Goal: Information Seeking & Learning: Learn about a topic

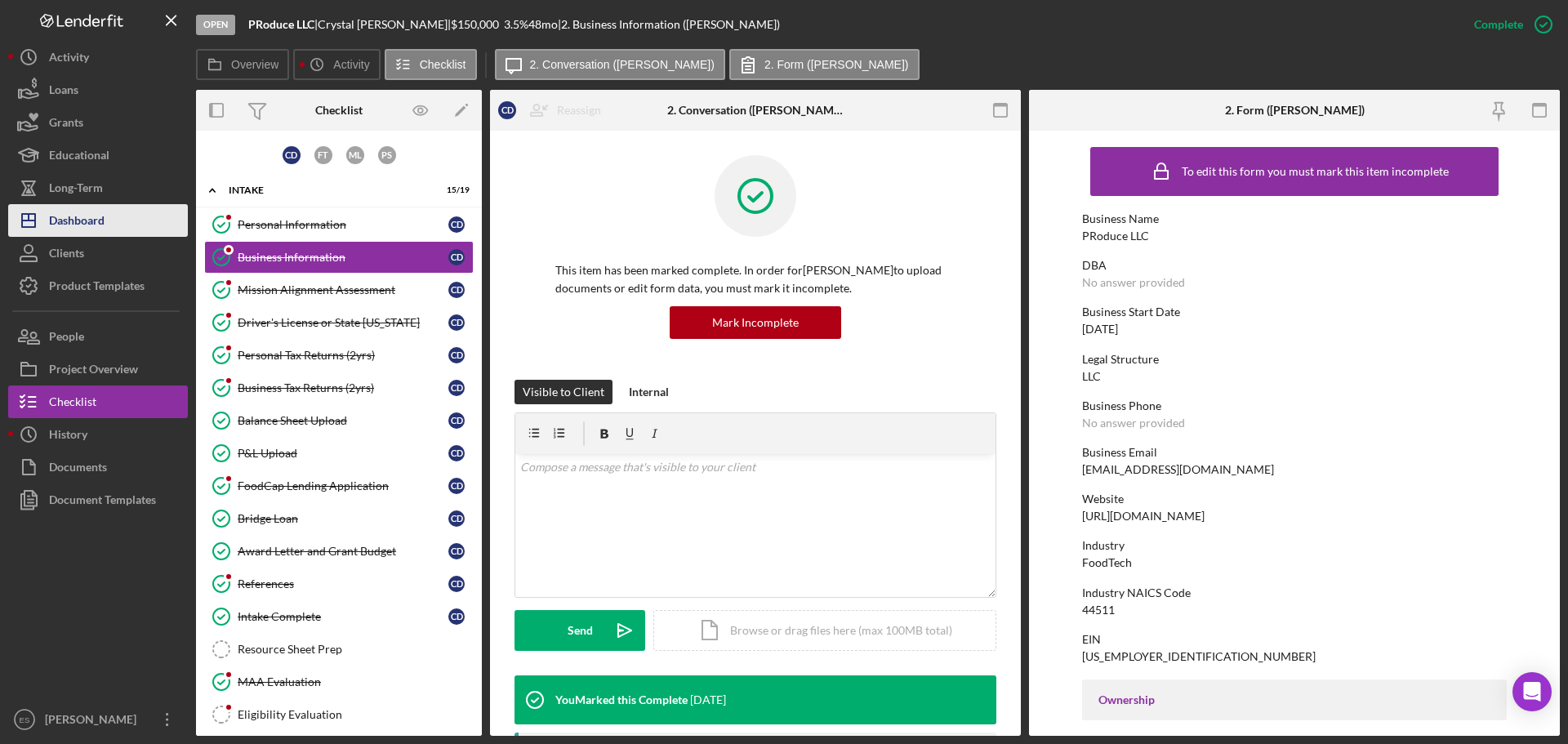
click at [100, 222] on div "Dashboard" at bounding box center [76, 223] width 55 height 37
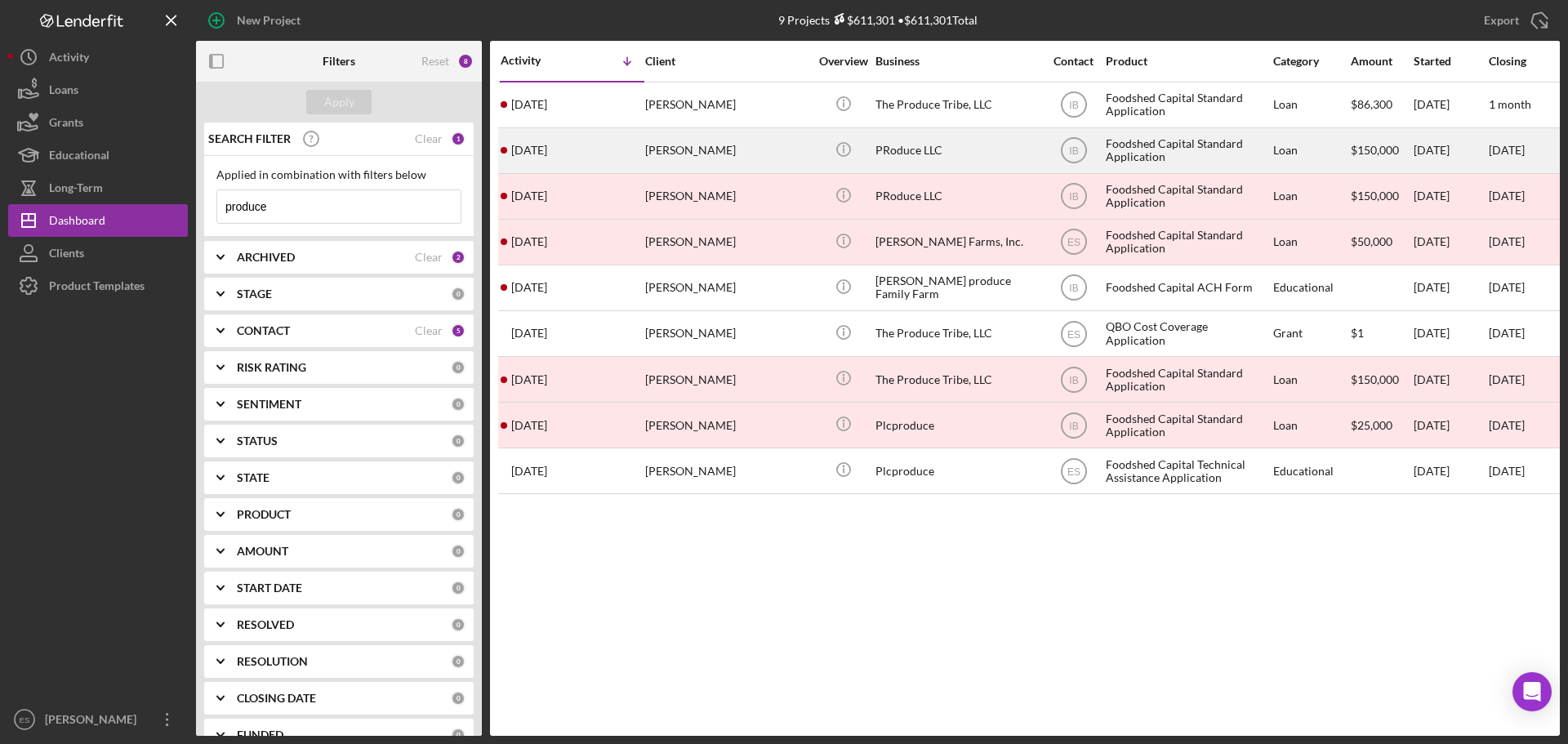
drag, startPoint x: 712, startPoint y: 154, endPoint x: 673, endPoint y: 154, distance: 39.0
click at [673, 154] on div "[PERSON_NAME]" at bounding box center [727, 151] width 163 height 43
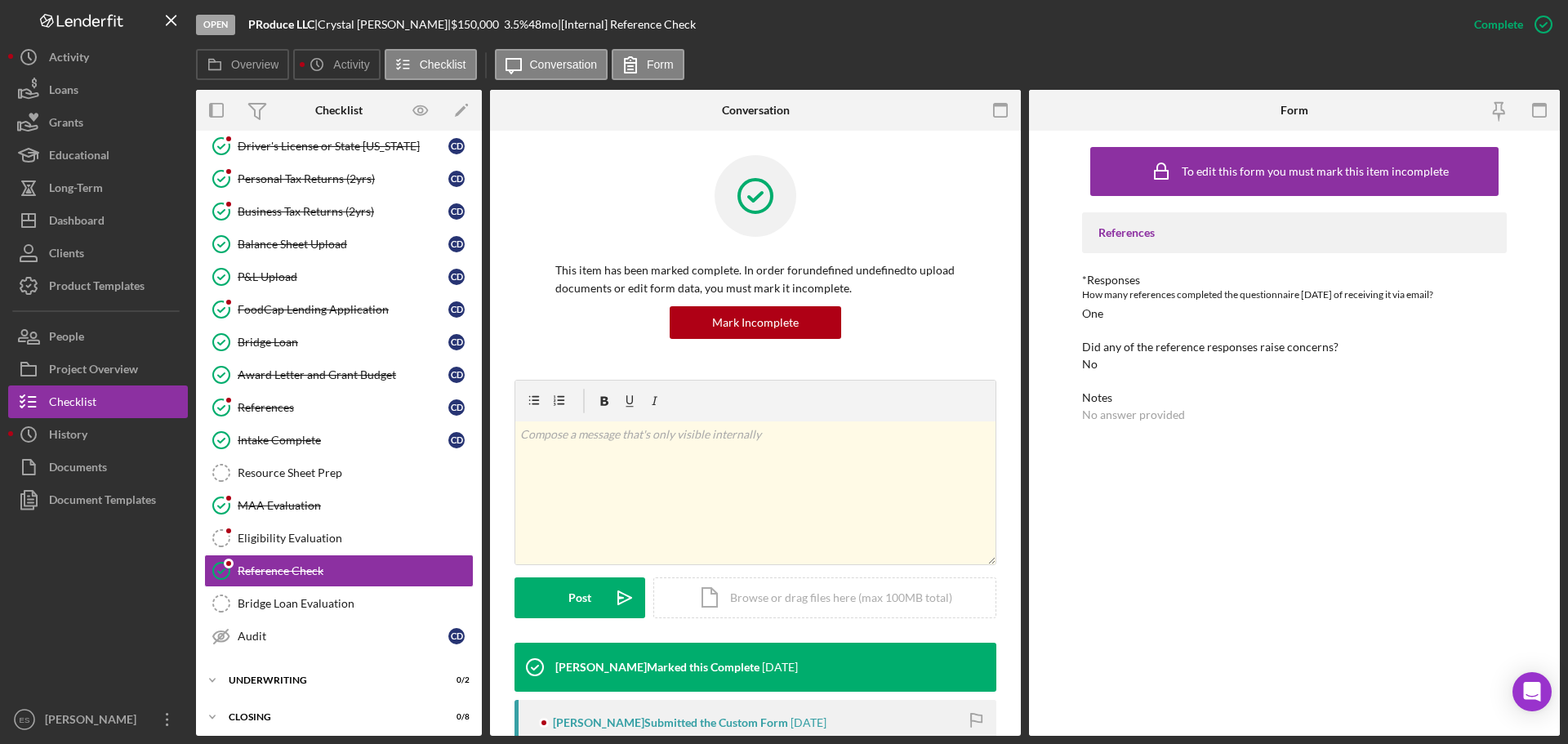
scroll to position [181, 0]
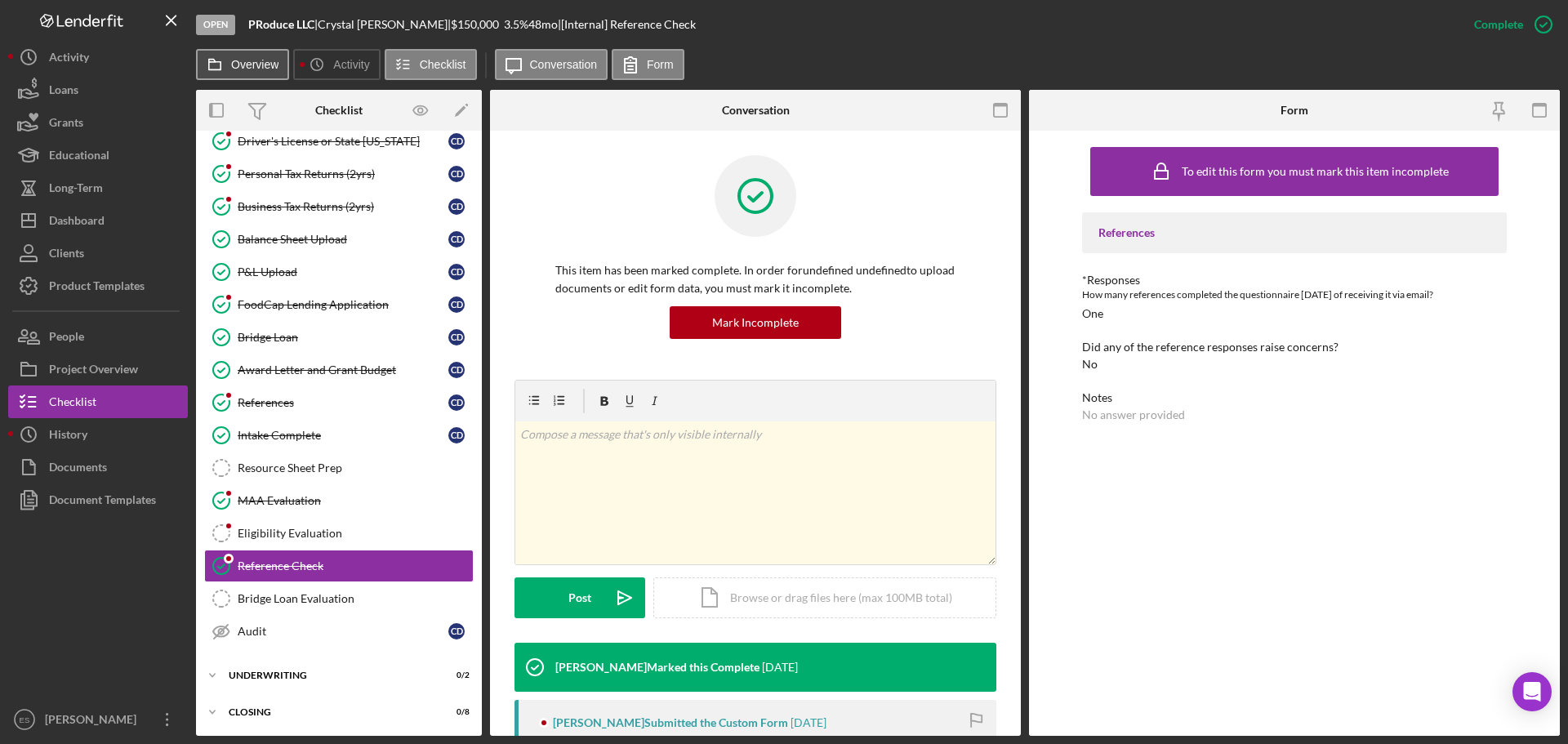
click at [234, 70] on label "Overview" at bounding box center [254, 64] width 47 height 13
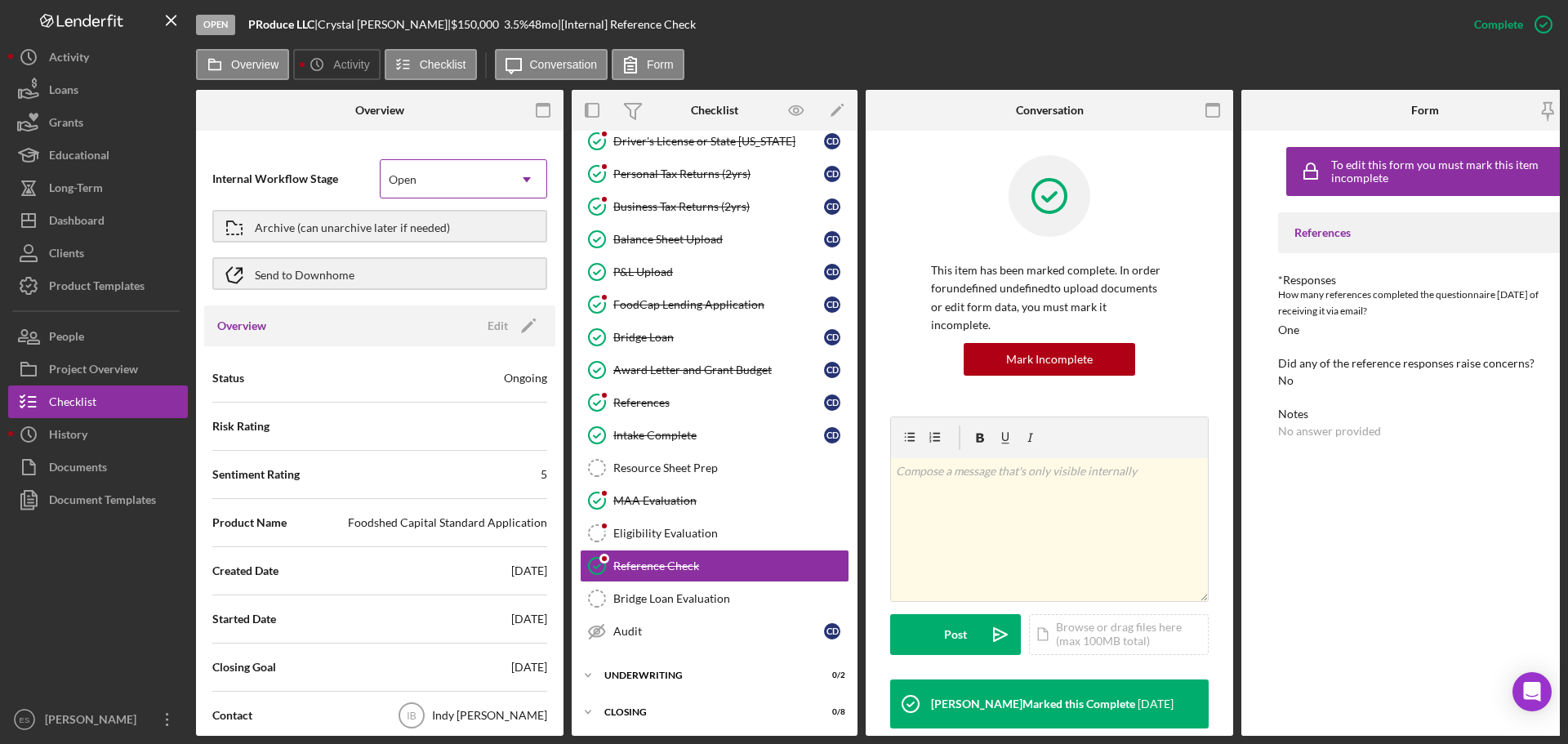
click at [530, 182] on icon "Icon/Dropdown Arrow" at bounding box center [526, 179] width 39 height 39
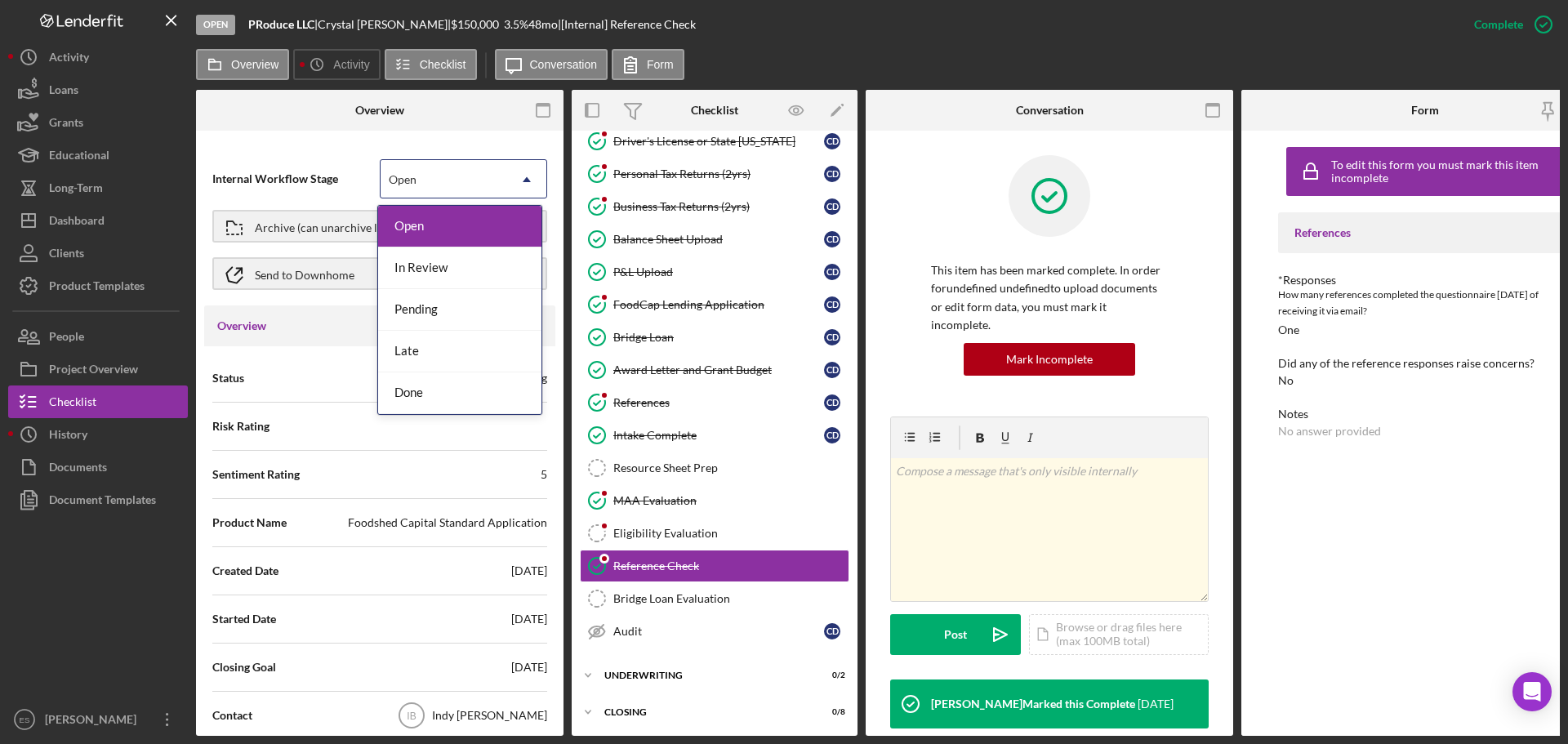
click at [530, 182] on icon "Icon/Dropdown Arrow" at bounding box center [526, 179] width 39 height 39
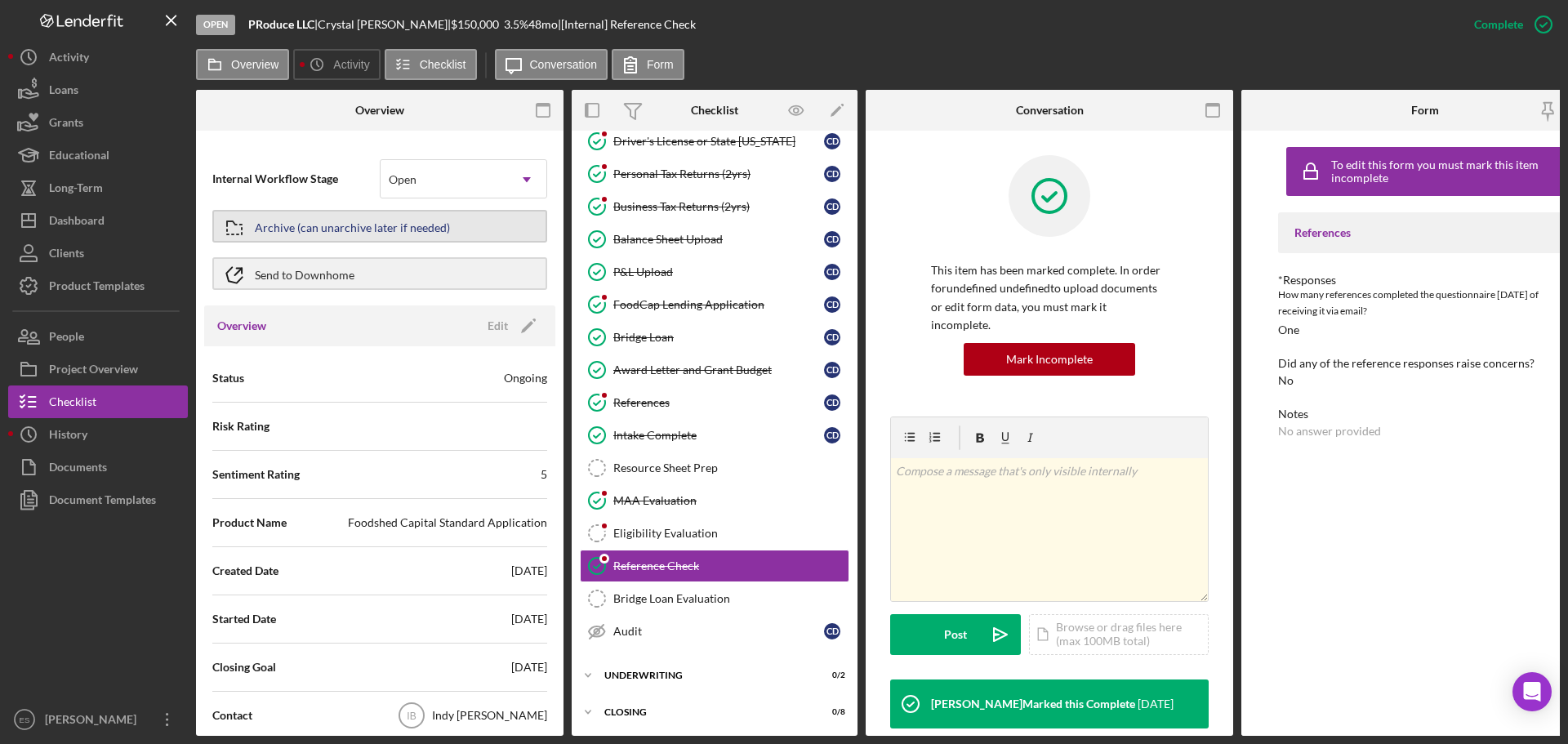
click at [320, 229] on div "Archive (can unarchive later if needed)" at bounding box center [352, 226] width 196 height 29
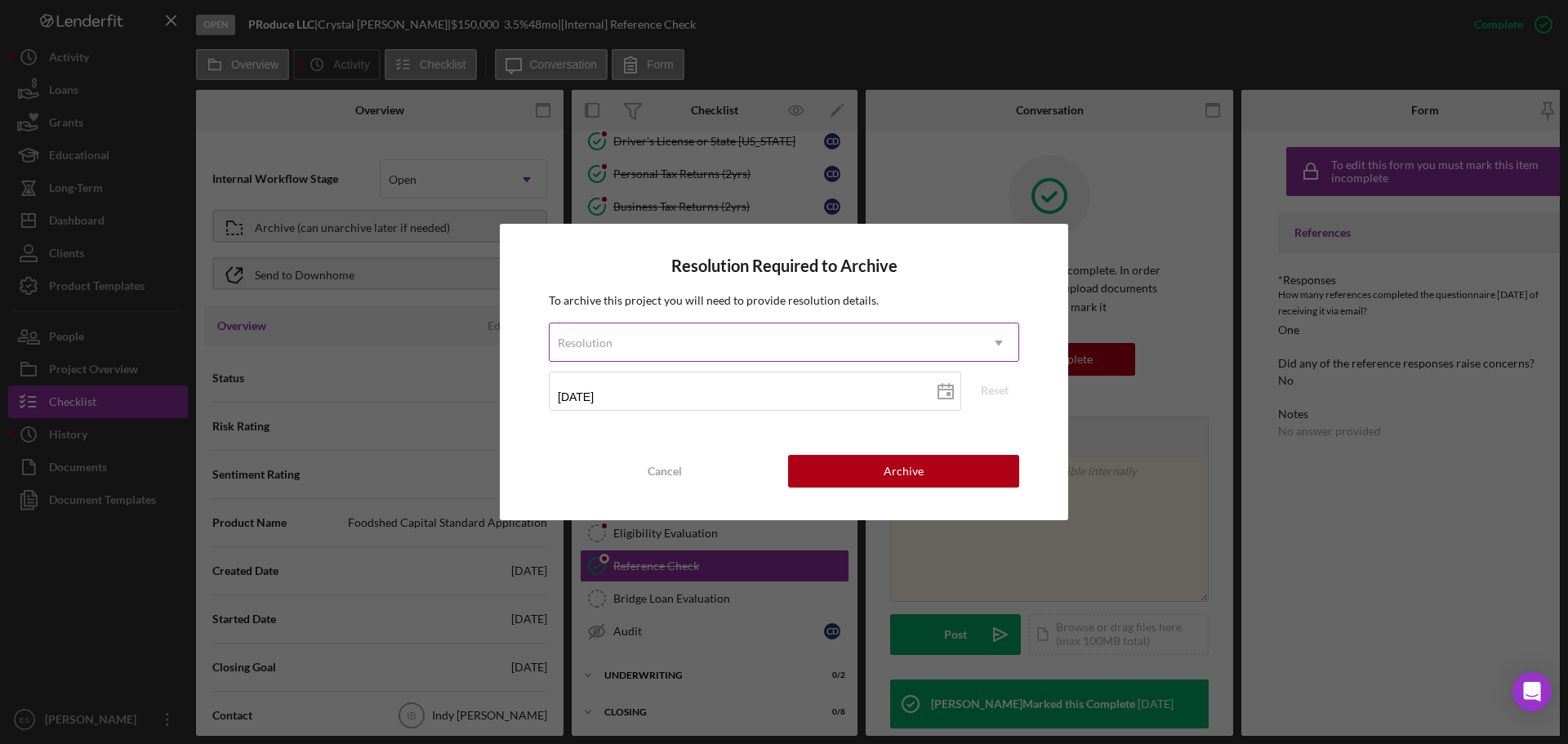
click at [641, 348] on div "Resolution" at bounding box center [764, 342] width 429 height 37
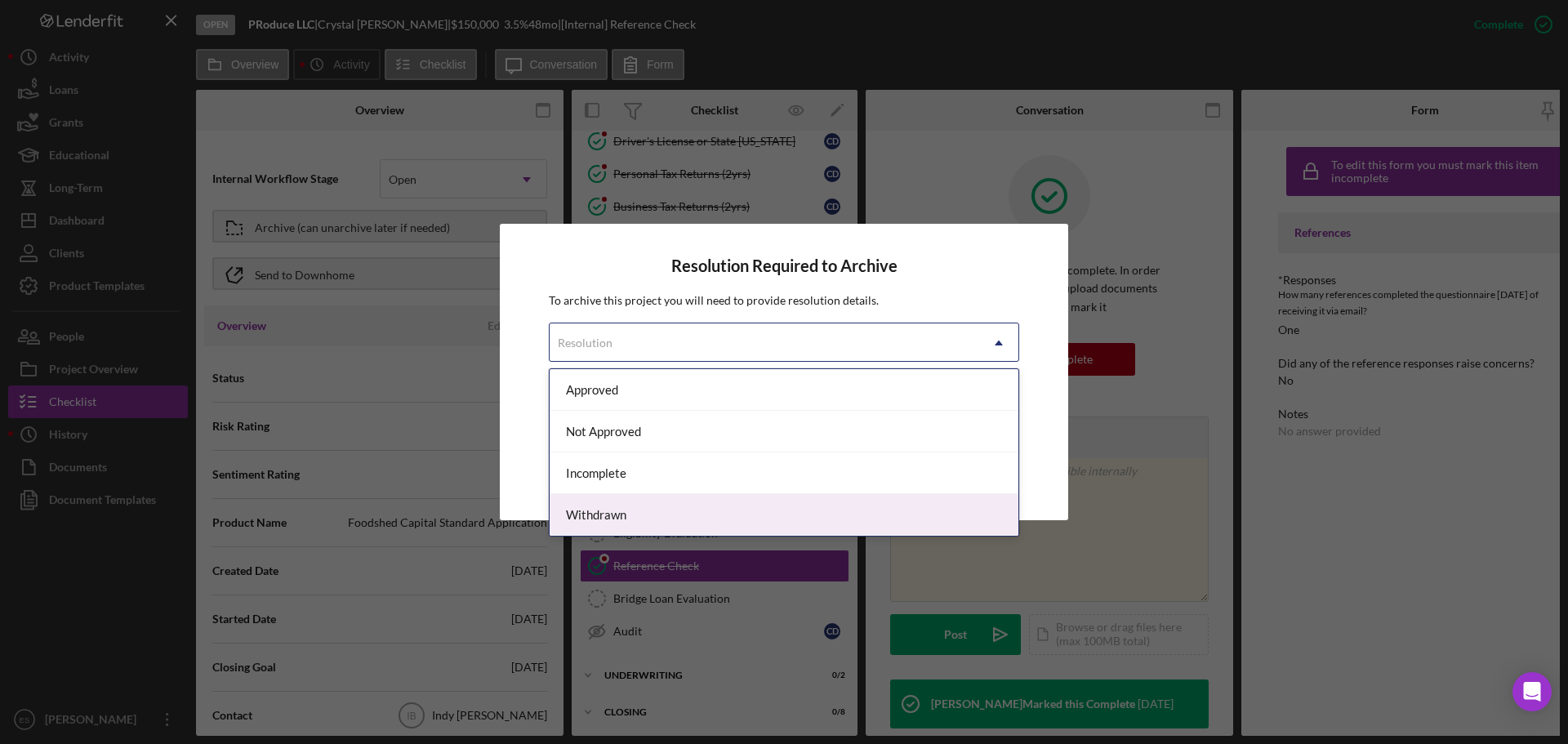
click at [655, 512] on div "Withdrawn" at bounding box center [784, 515] width 469 height 42
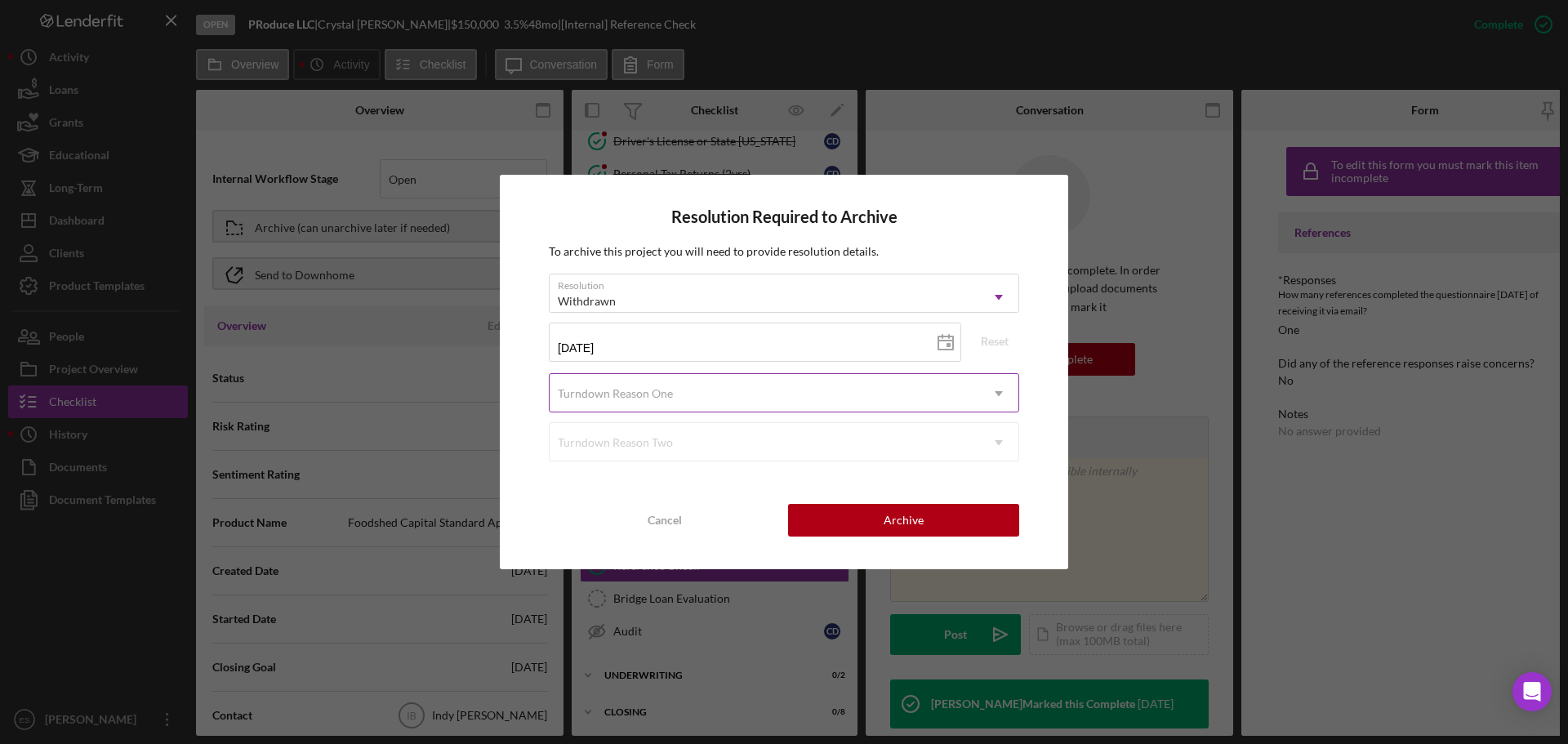
click at [654, 396] on div "Turndown Reason One" at bounding box center [615, 394] width 115 height 13
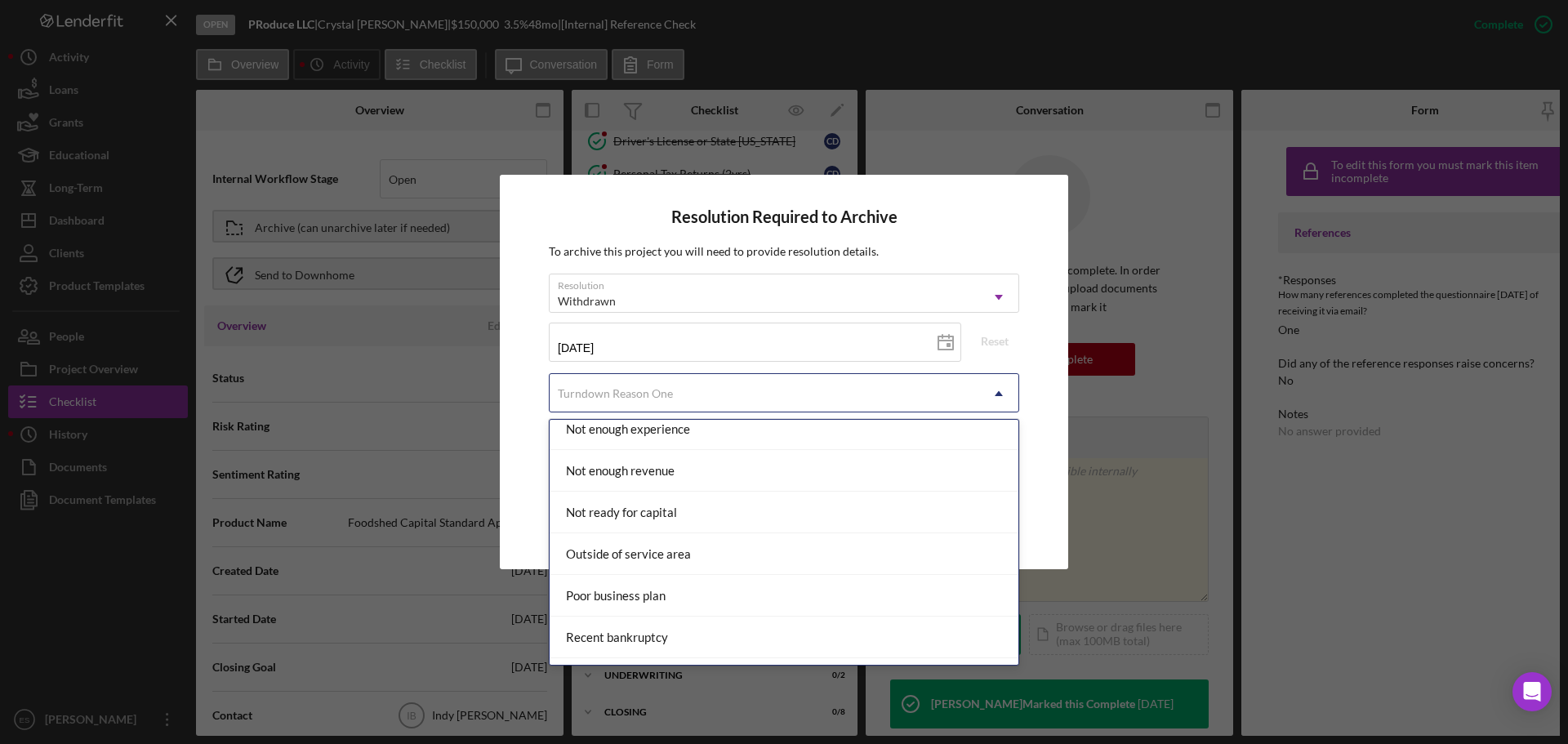
scroll to position [1305, 0]
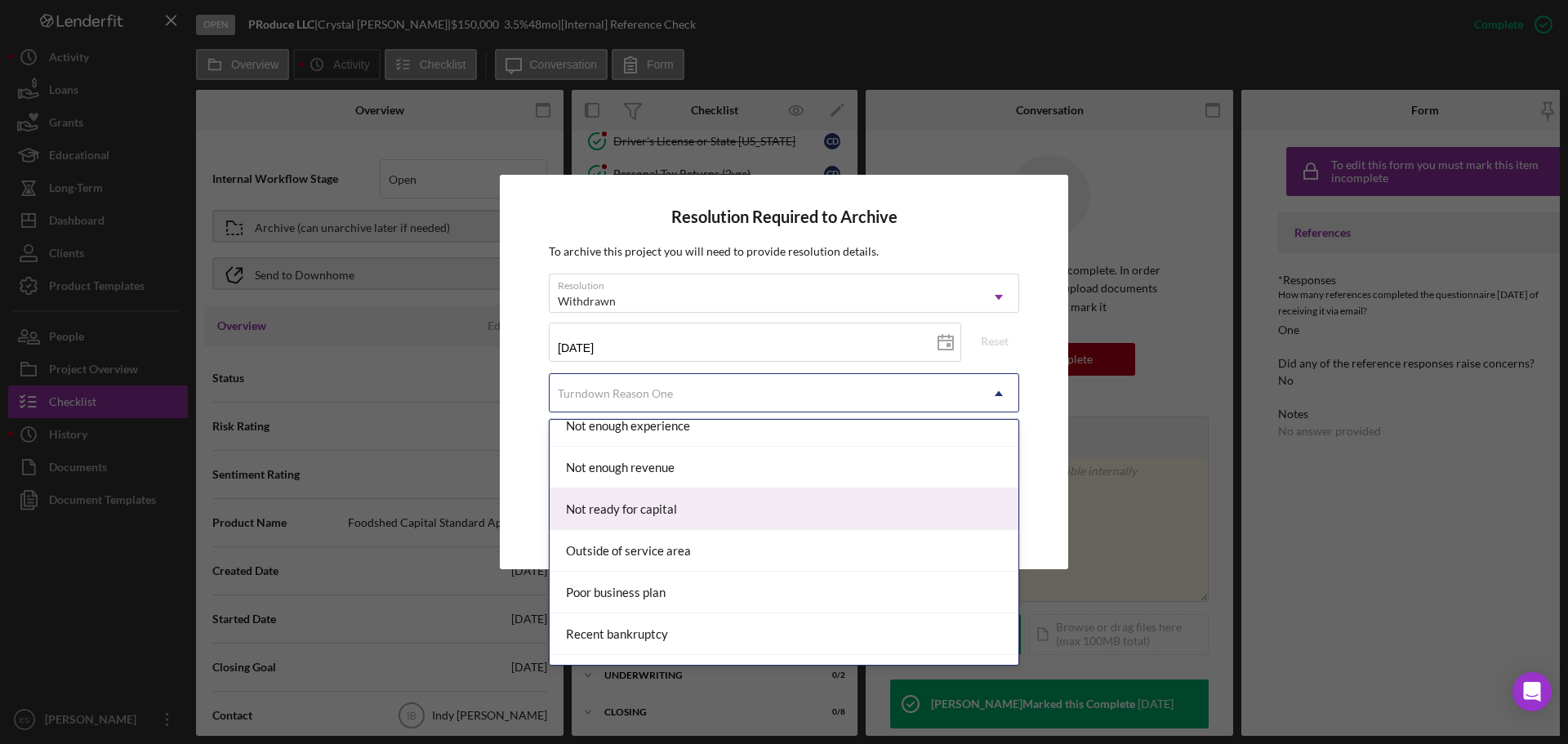
click at [654, 513] on div "Not ready for capital" at bounding box center [784, 509] width 469 height 42
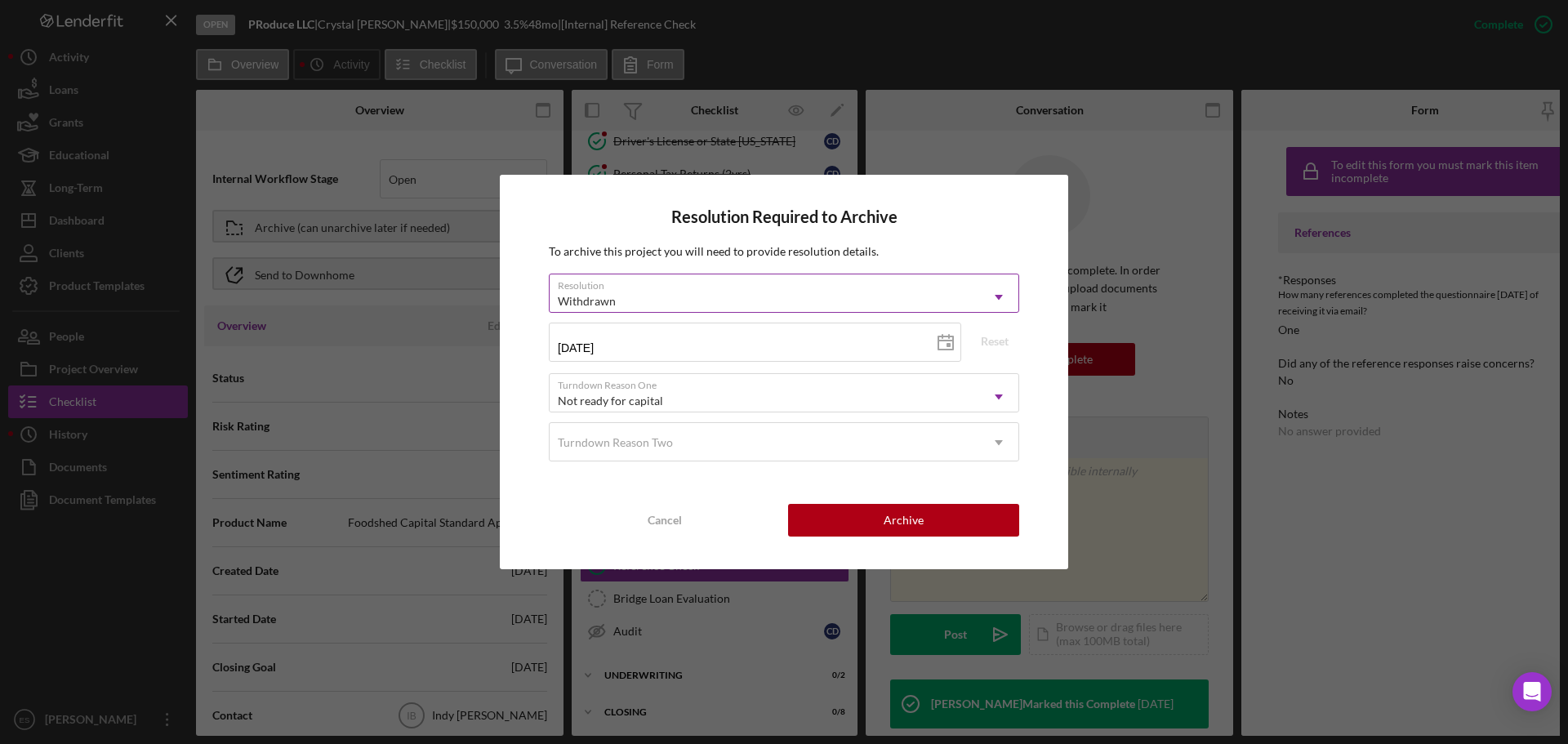
click at [999, 299] on use at bounding box center [999, 297] width 8 height 5
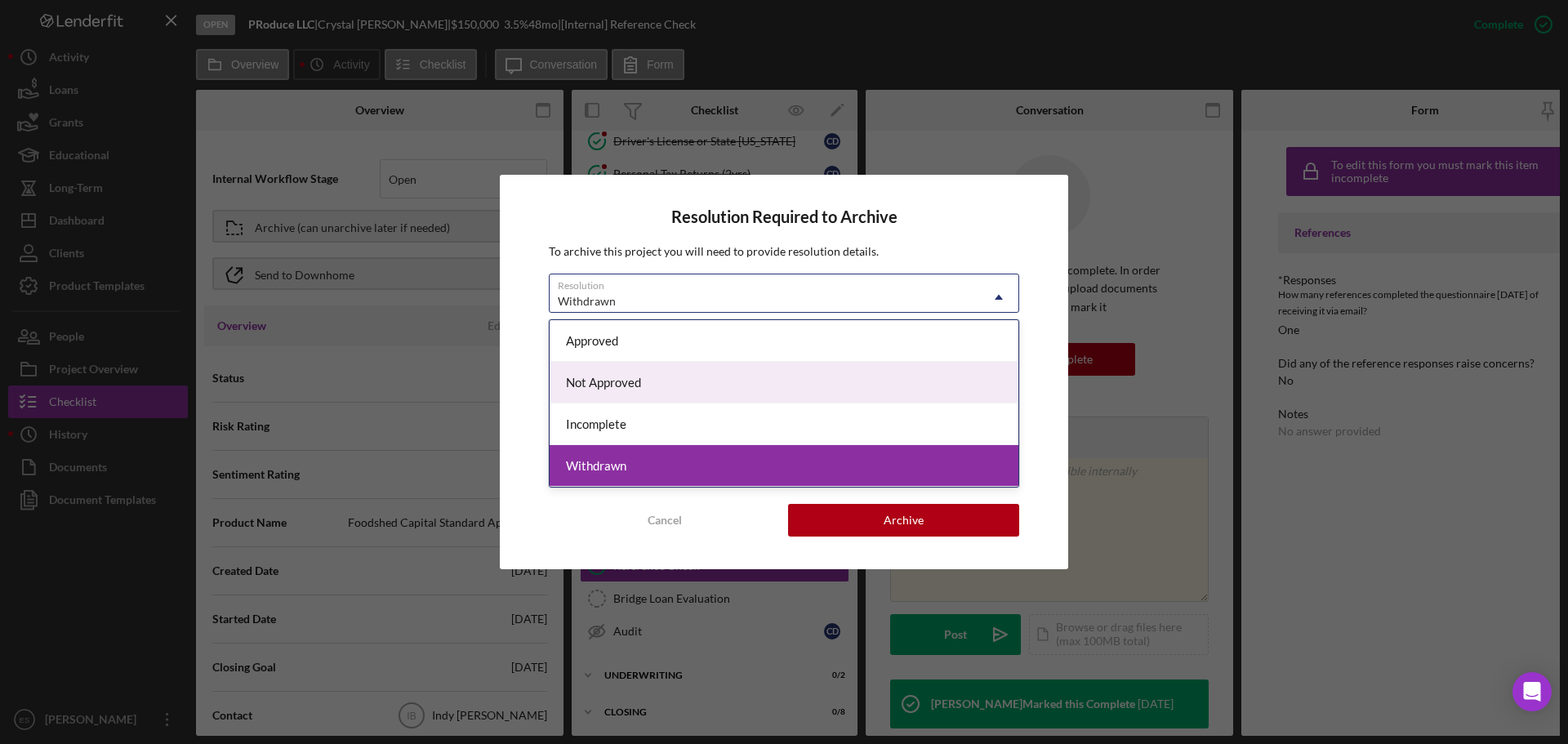
click at [698, 392] on div "Not Approved" at bounding box center [784, 383] width 469 height 42
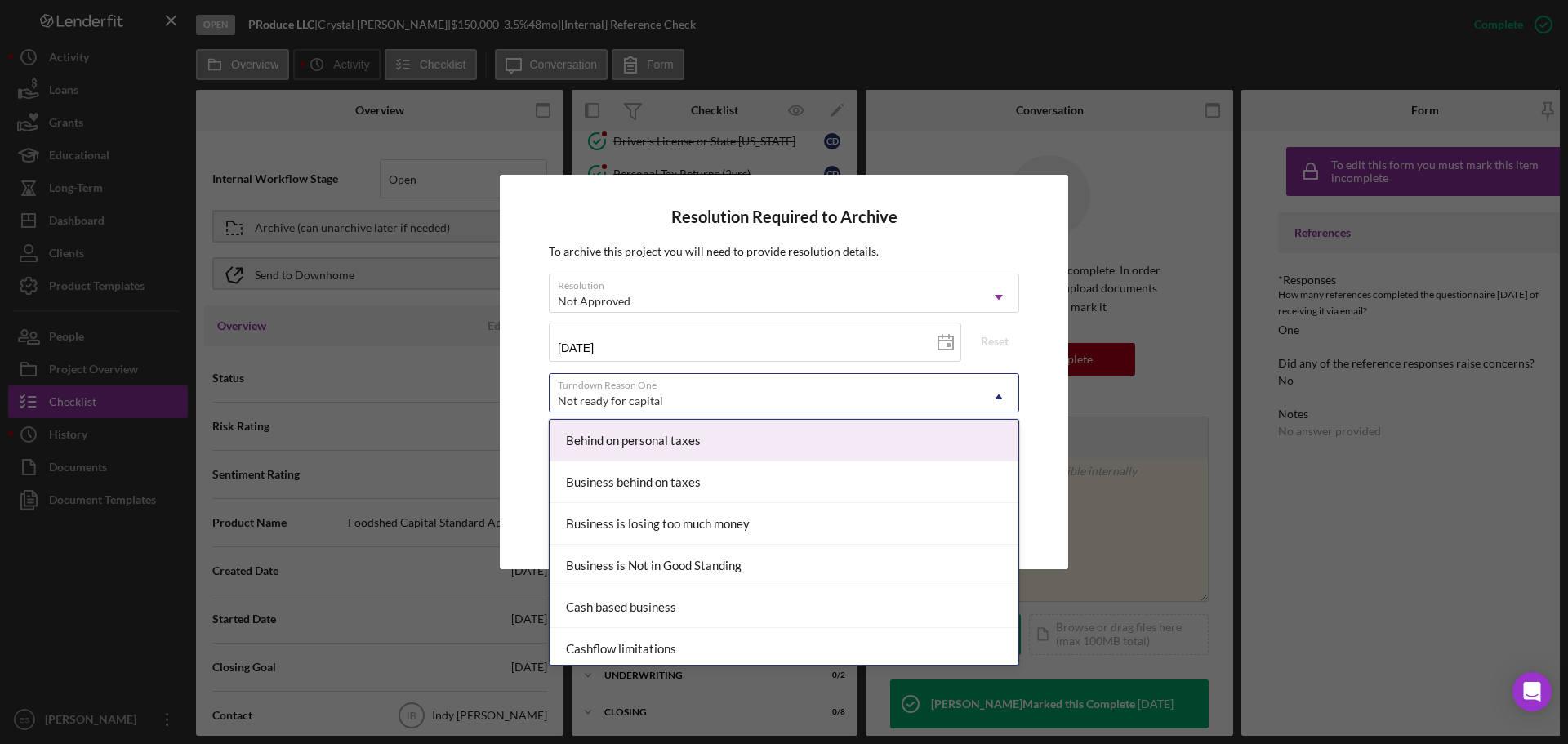
click at [652, 396] on div "Not ready for capital" at bounding box center [610, 401] width 105 height 13
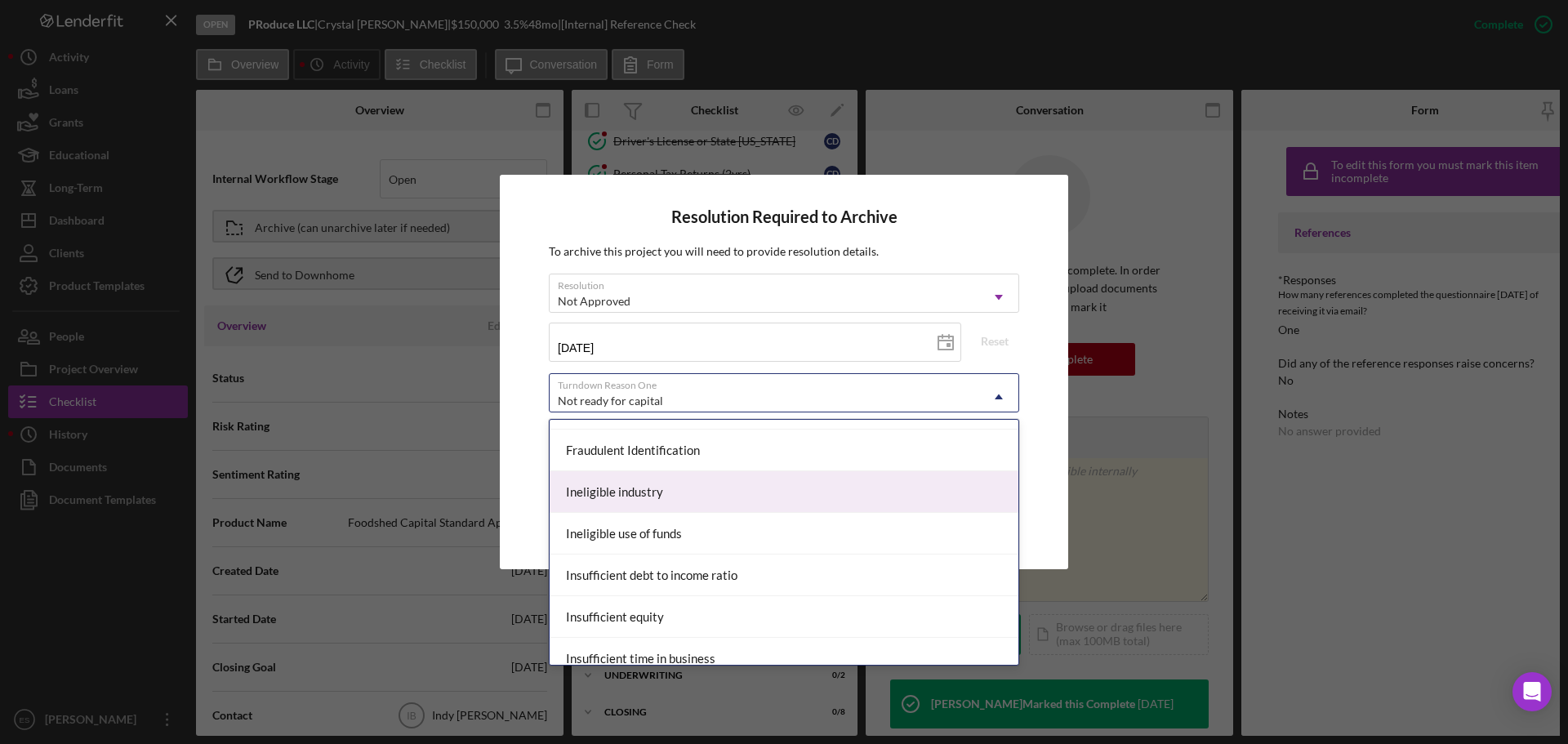
scroll to position [571, 0]
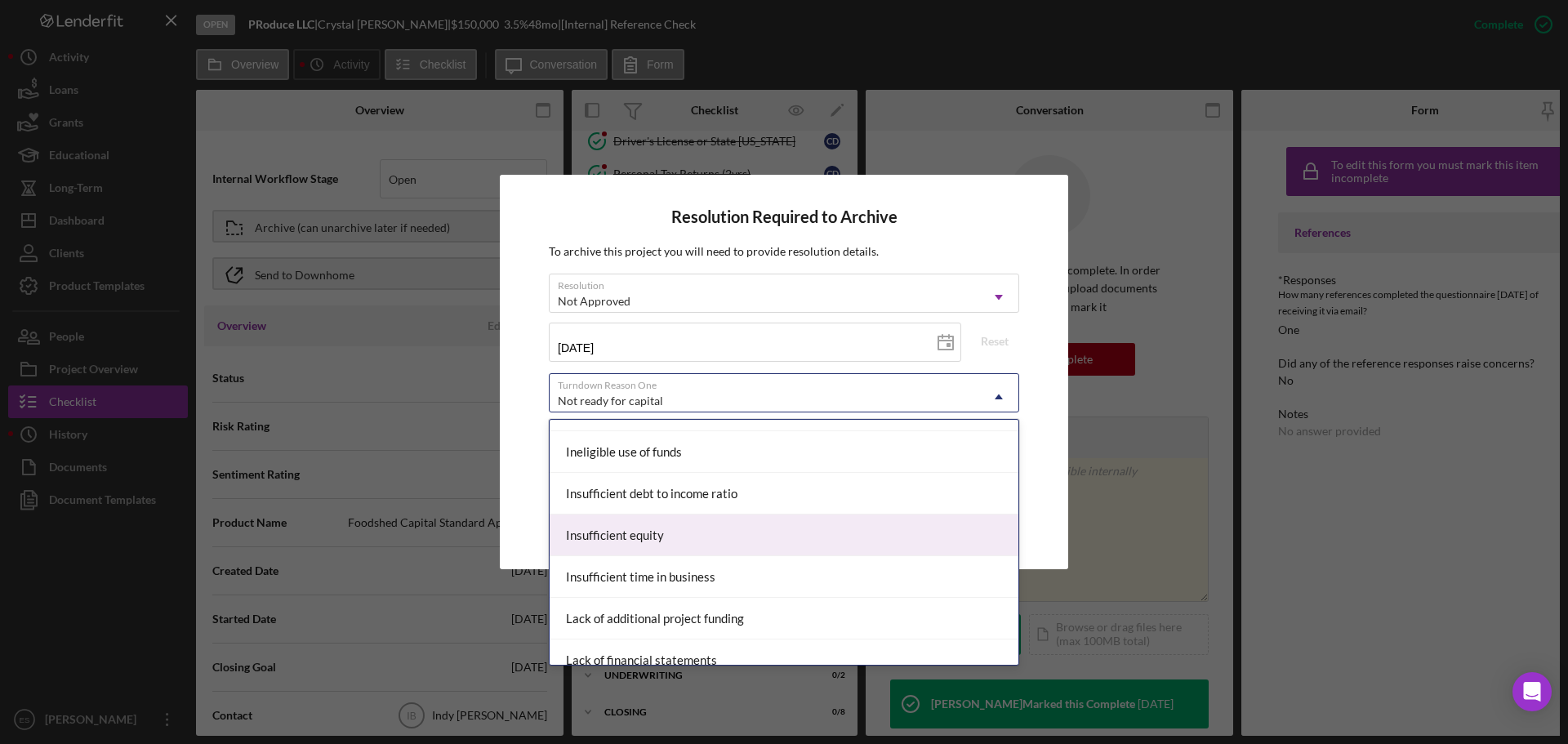
click at [645, 528] on div "Insufficient equity" at bounding box center [784, 535] width 469 height 42
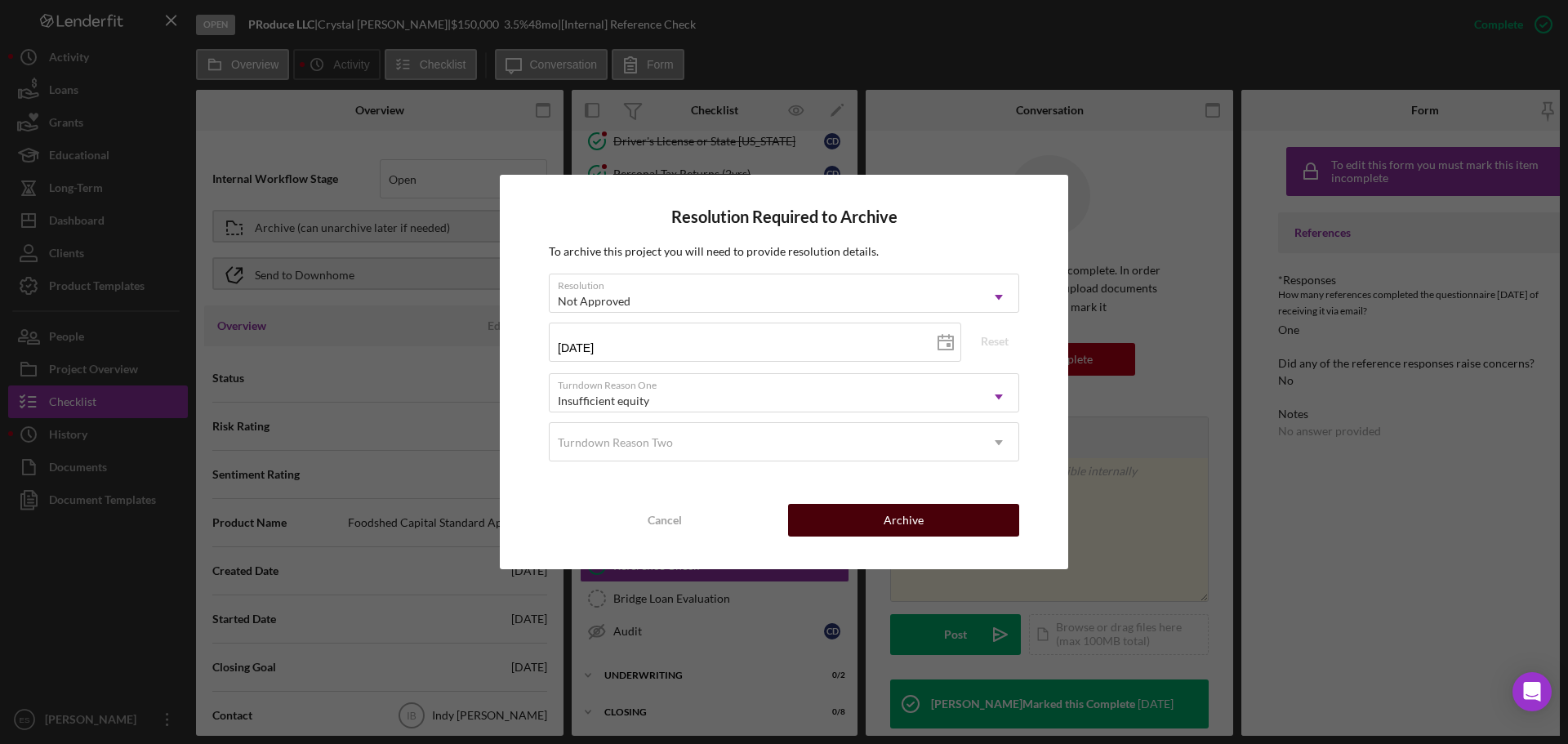
click at [828, 521] on button "Archive" at bounding box center [904, 520] width 231 height 33
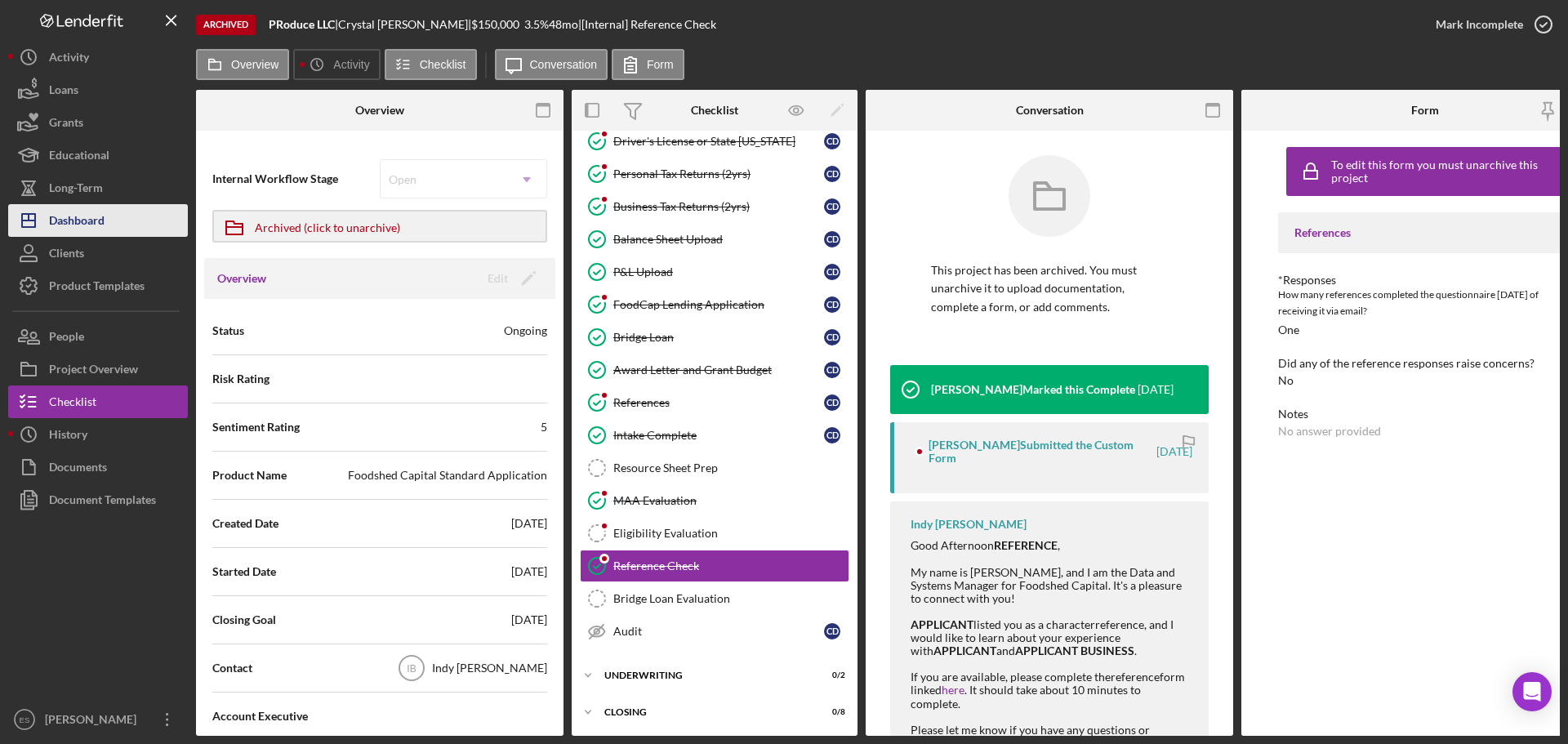
click at [81, 215] on div "Dashboard" at bounding box center [76, 223] width 55 height 37
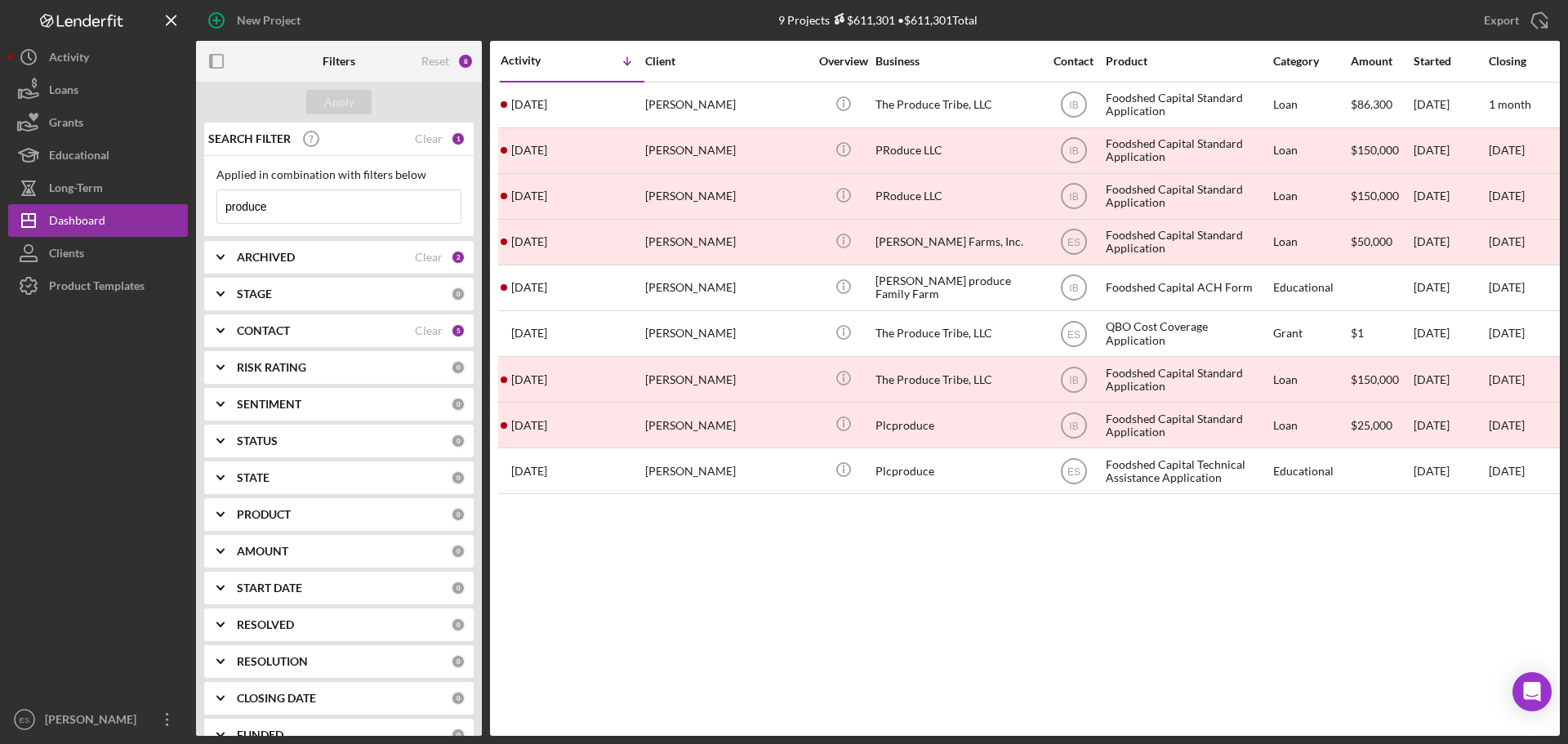
click at [374, 195] on input "produce" at bounding box center [339, 206] width 244 height 33
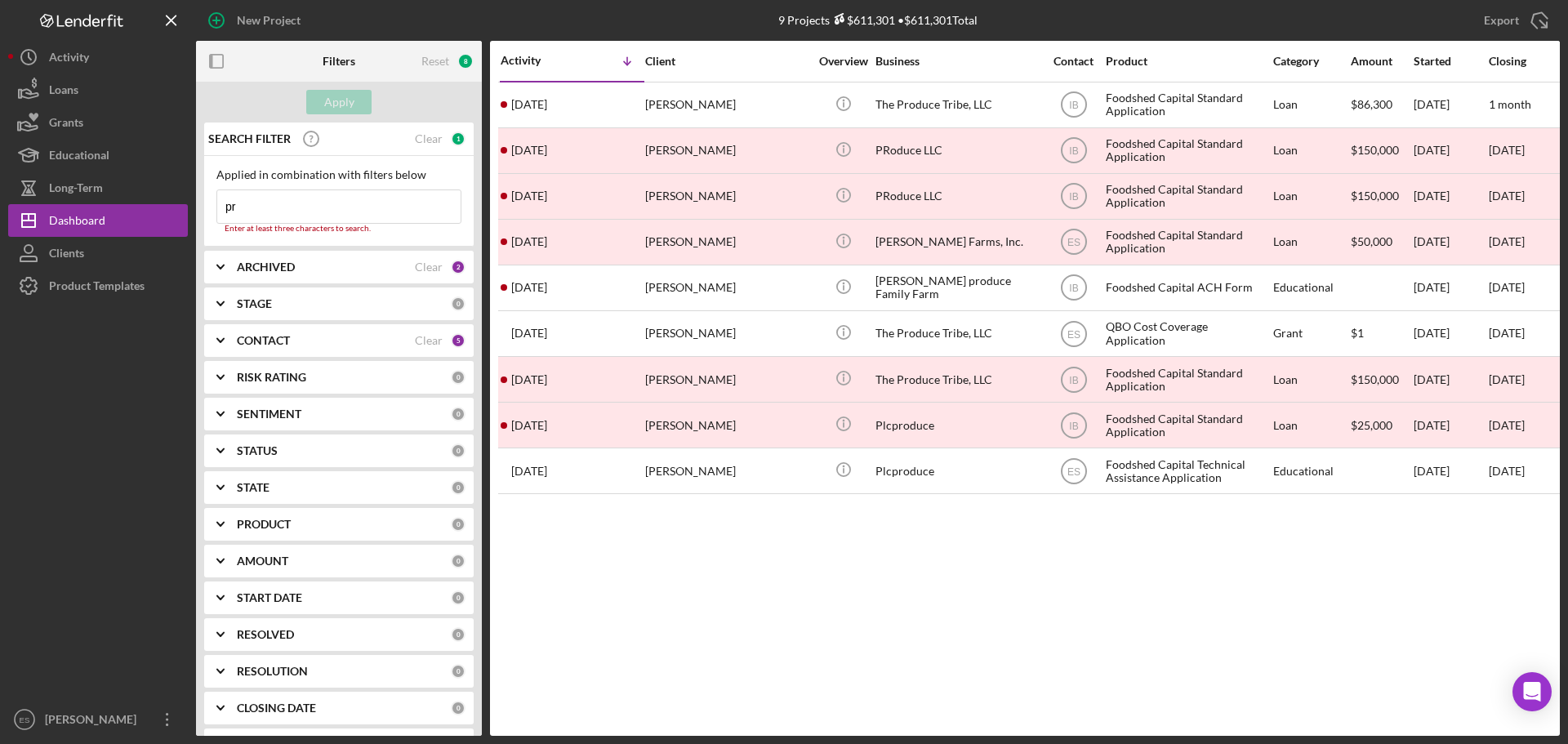
type input "p"
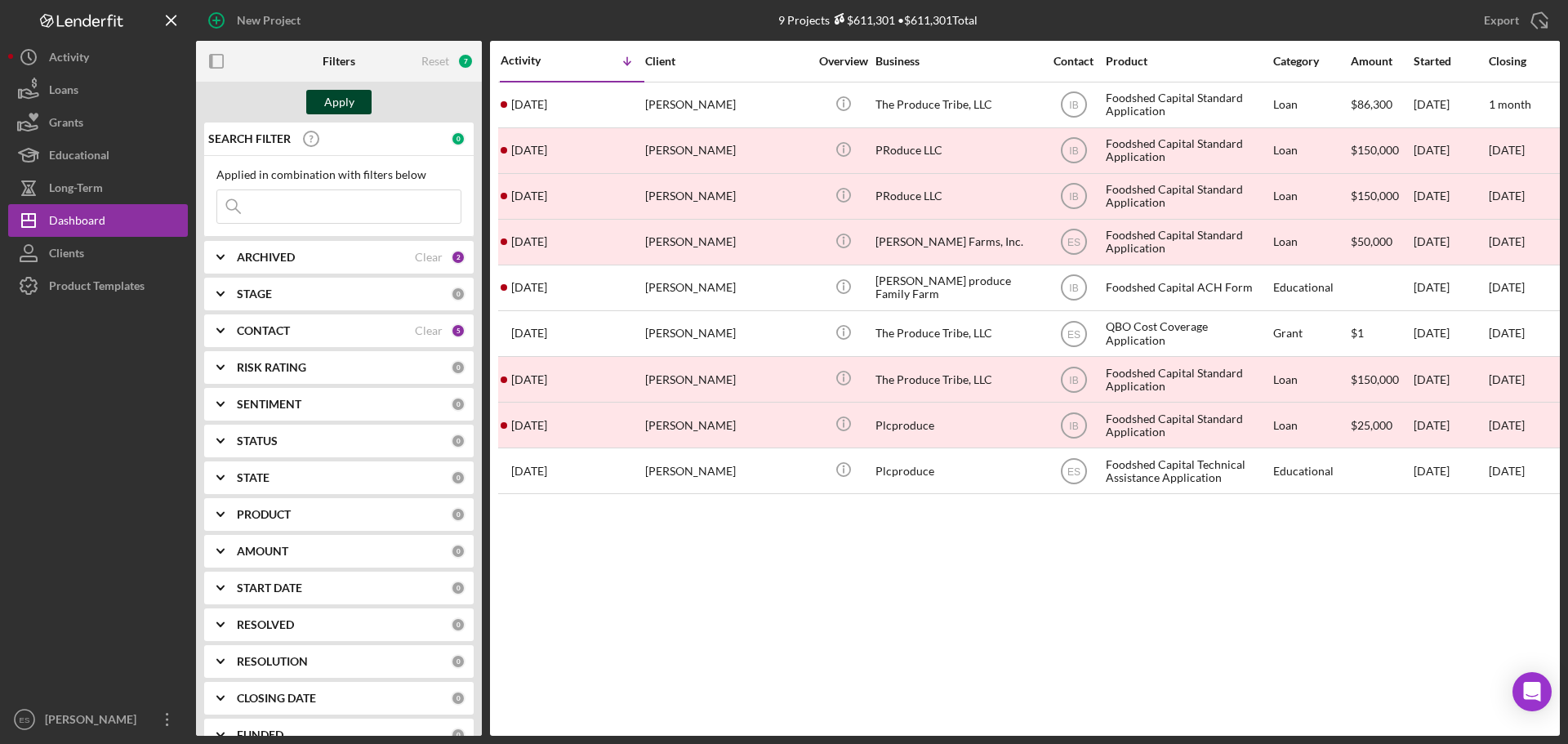
click at [338, 98] on div "Apply" at bounding box center [339, 101] width 30 height 24
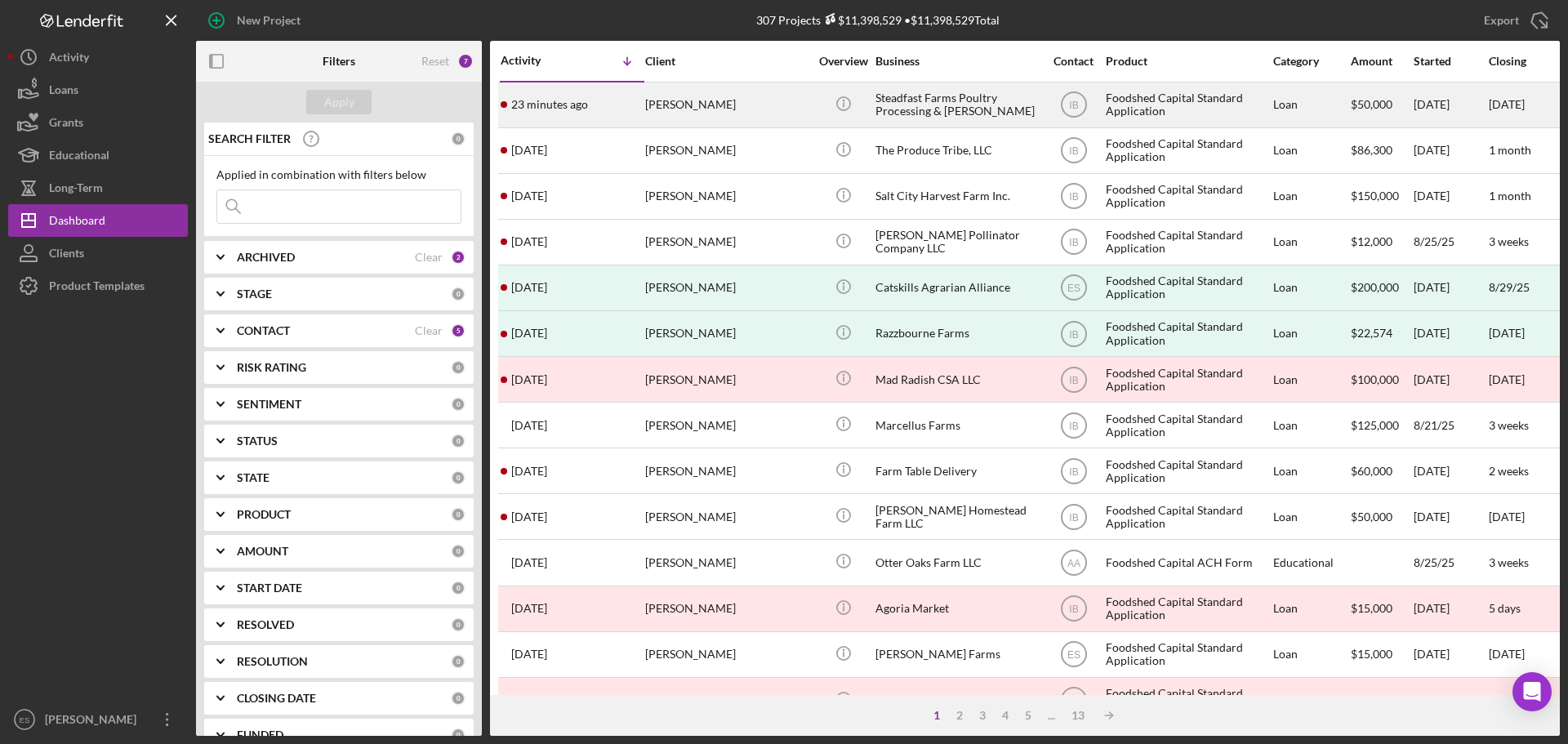
click at [745, 103] on div "[PERSON_NAME]" at bounding box center [727, 105] width 163 height 43
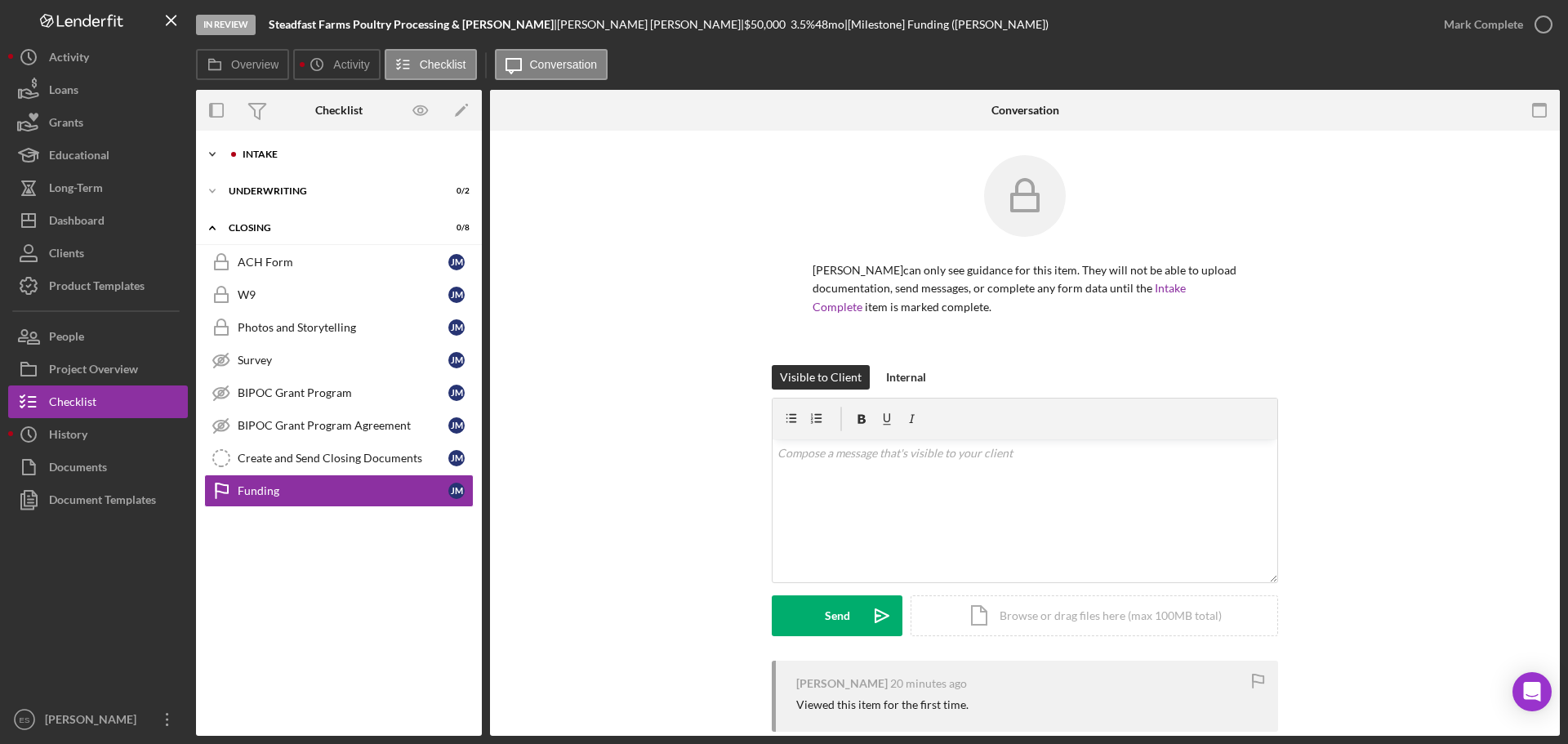
click at [320, 159] on div "Icon/Expander Intake 3 / 19" at bounding box center [339, 154] width 286 height 33
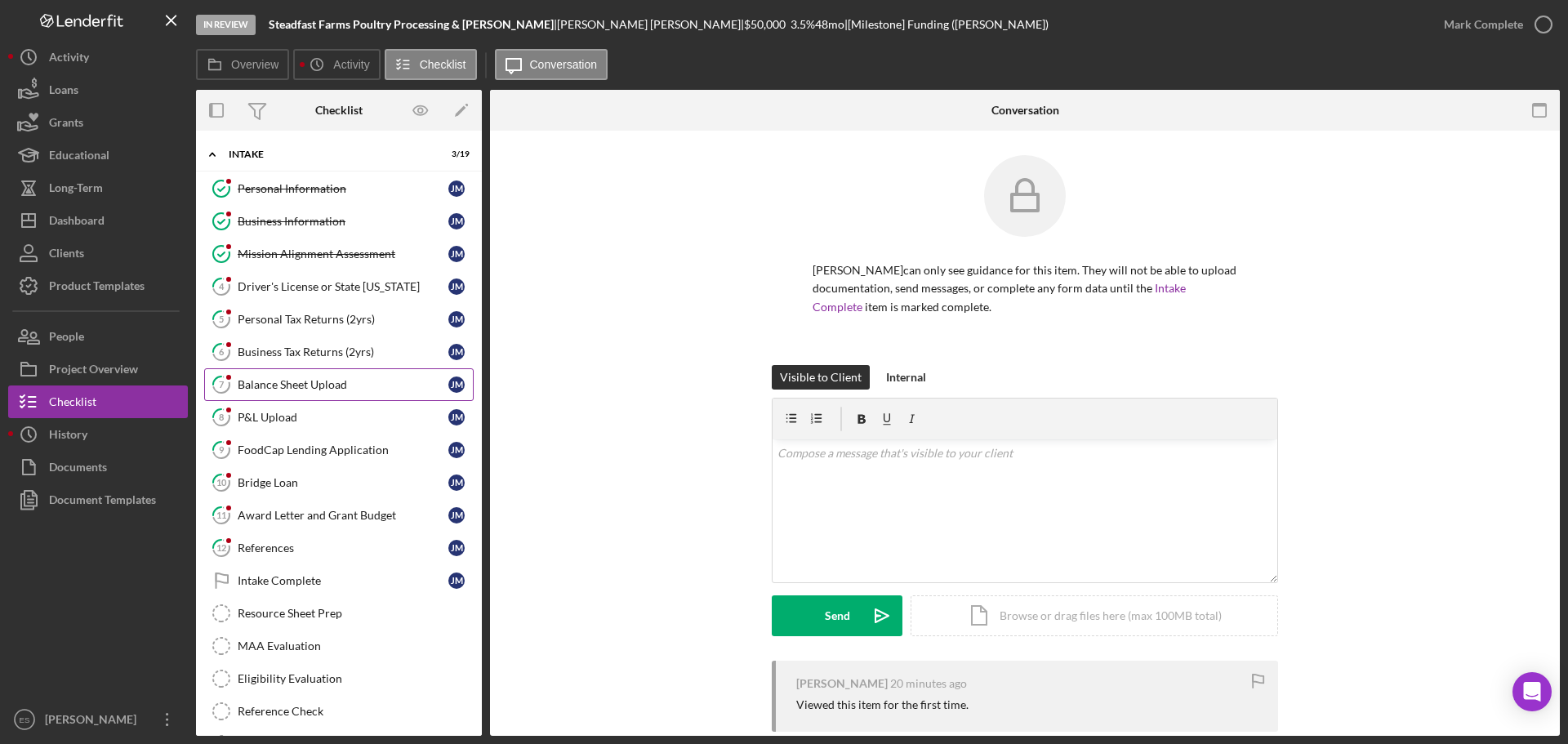
click at [315, 386] on div "Balance Sheet Upload" at bounding box center [343, 385] width 211 height 13
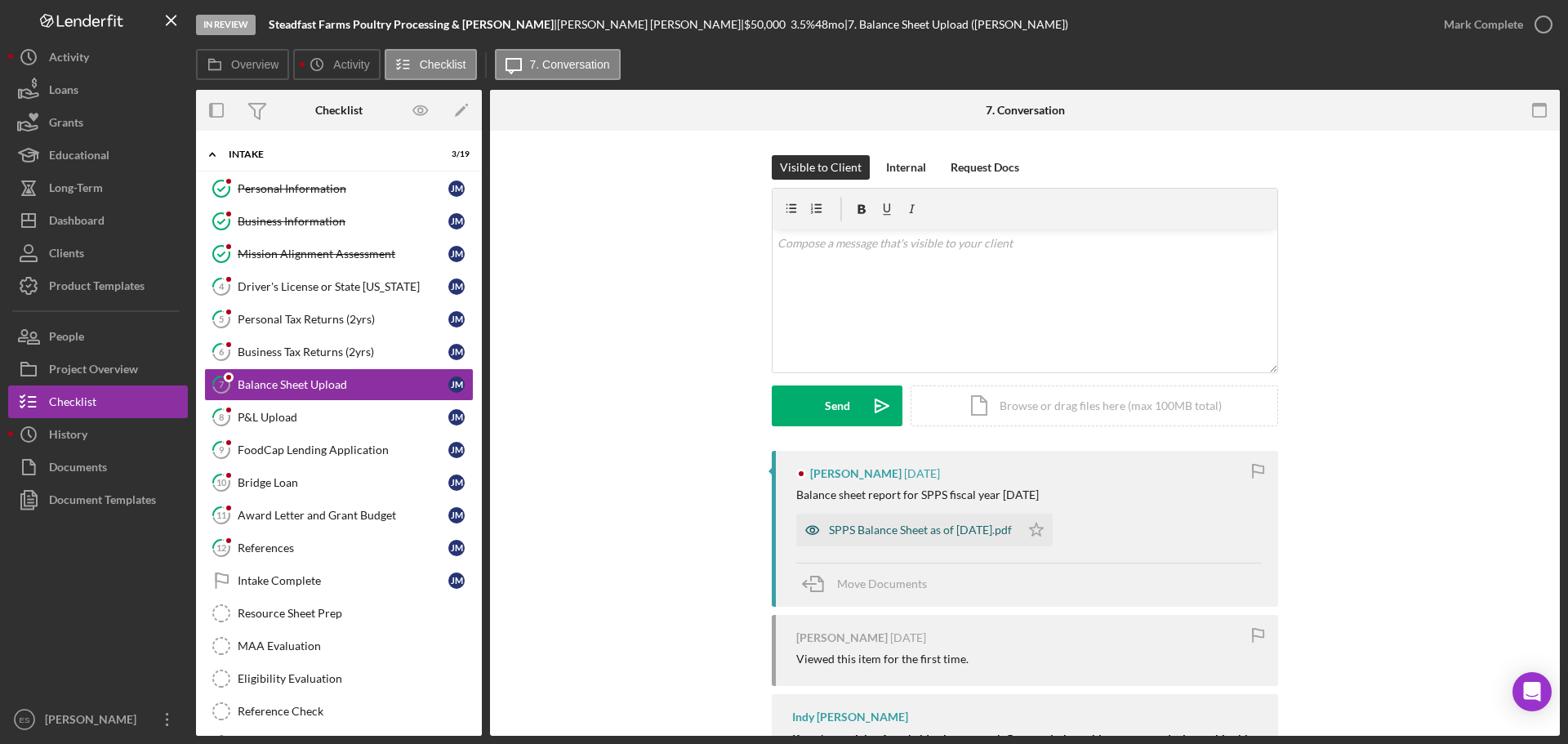
click at [891, 539] on div "SPPS Balance Sheet as of [DATE].pdf" at bounding box center [908, 529] width 224 height 33
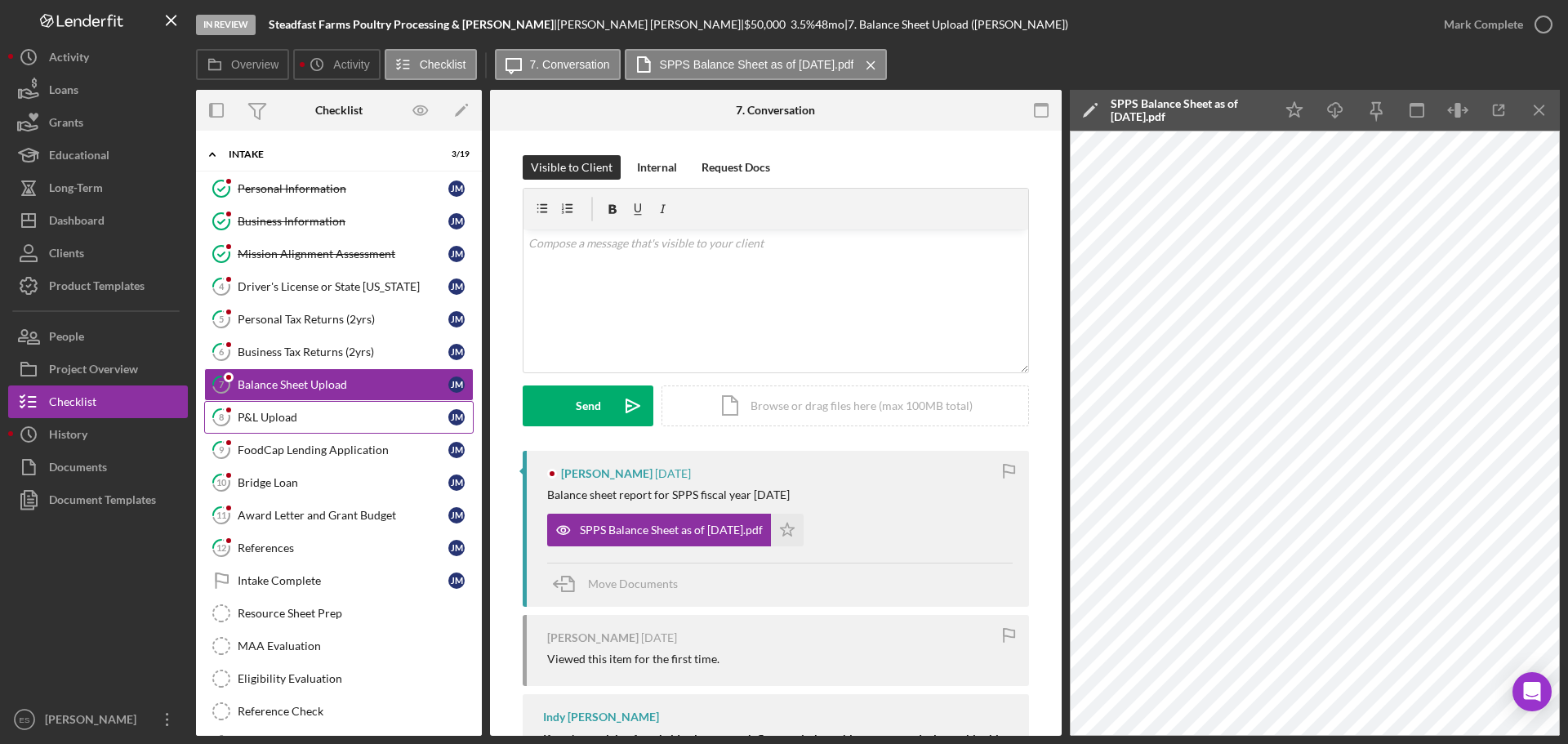
click at [304, 417] on div "P&L Upload" at bounding box center [343, 417] width 211 height 13
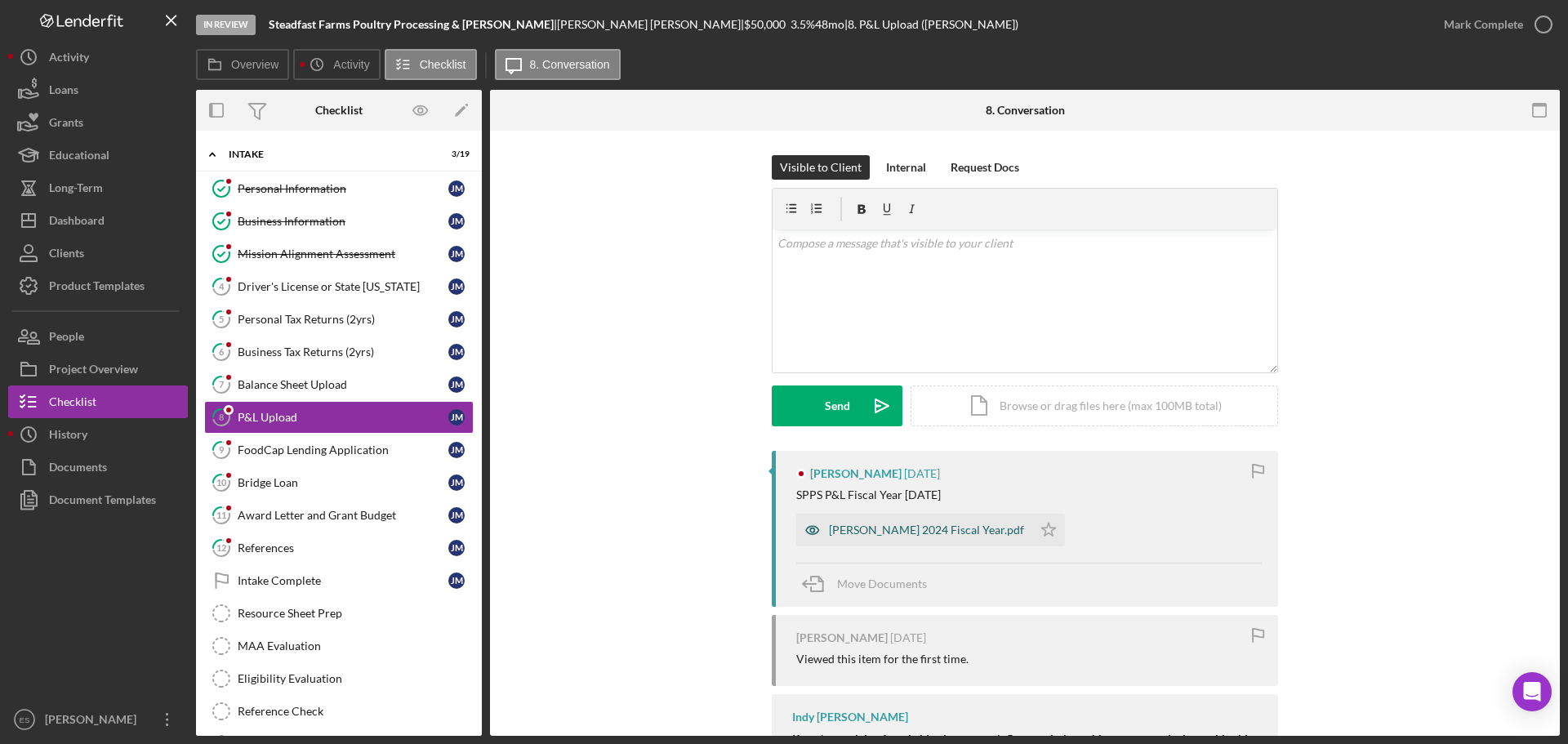
click at [859, 529] on div "[PERSON_NAME] 2024 Fiscal Year.pdf" at bounding box center [927, 529] width 196 height 13
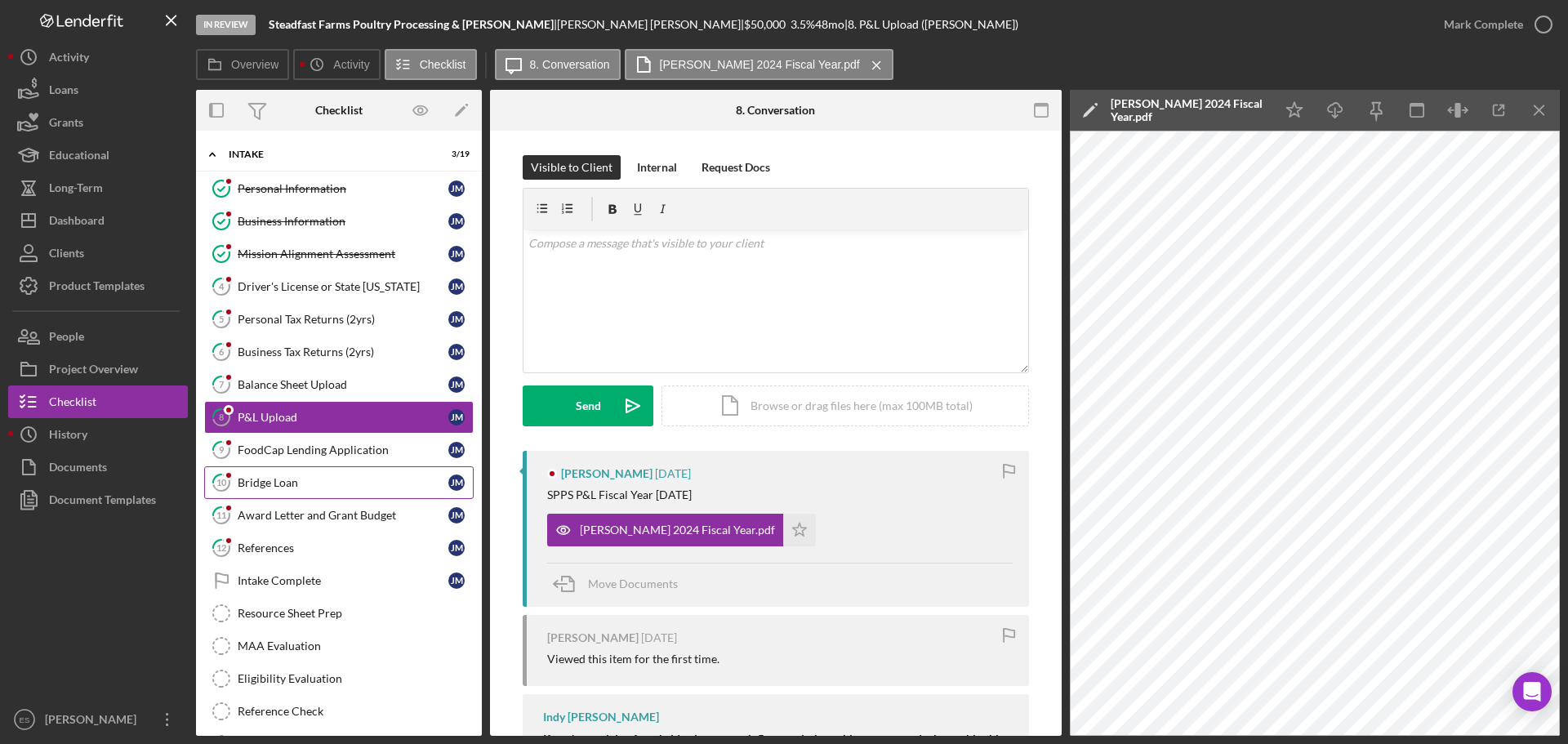
click at [335, 476] on div "Bridge Loan" at bounding box center [343, 482] width 211 height 13
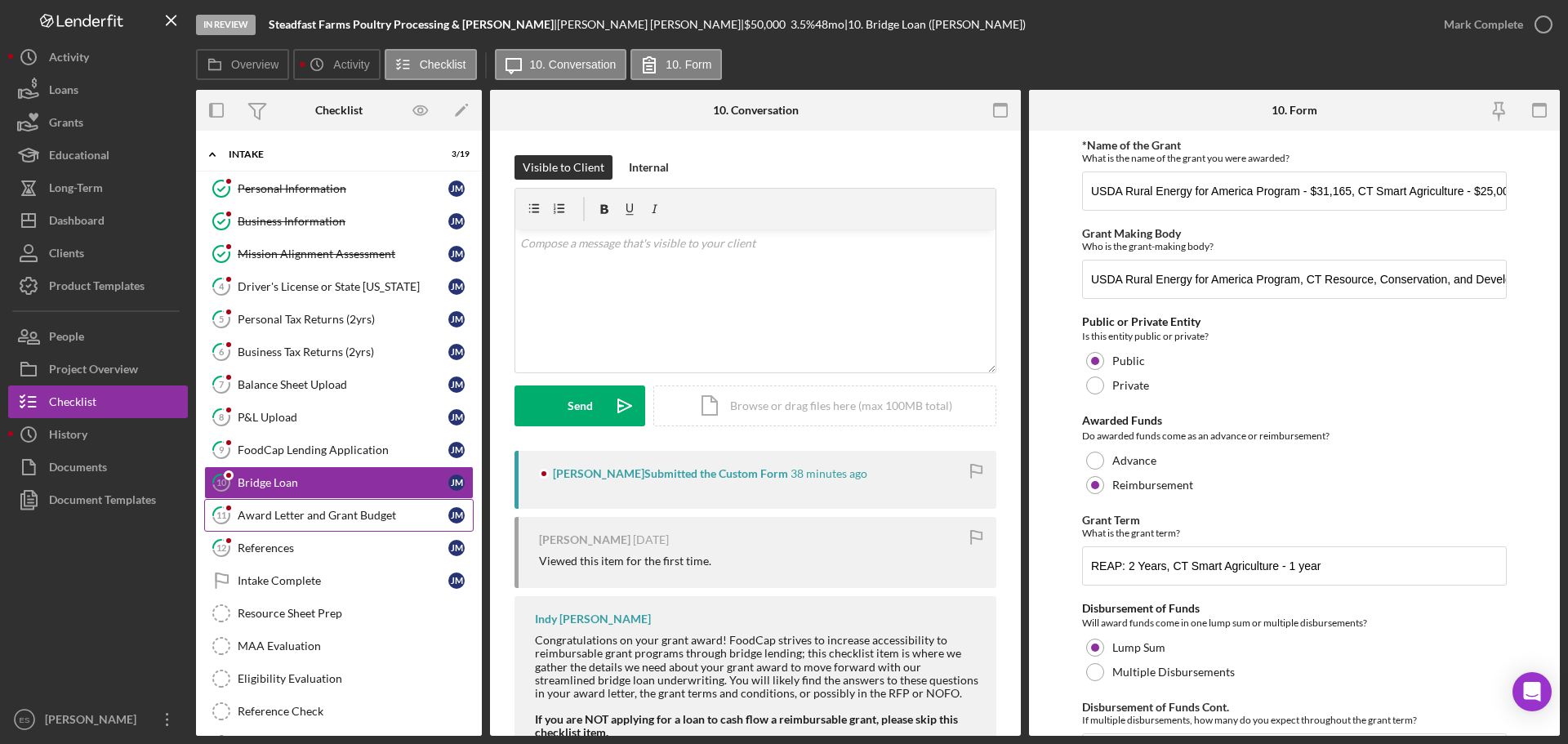
click at [349, 503] on link "11 Award Letter and Grant Budget [PERSON_NAME]" at bounding box center [339, 515] width 270 height 33
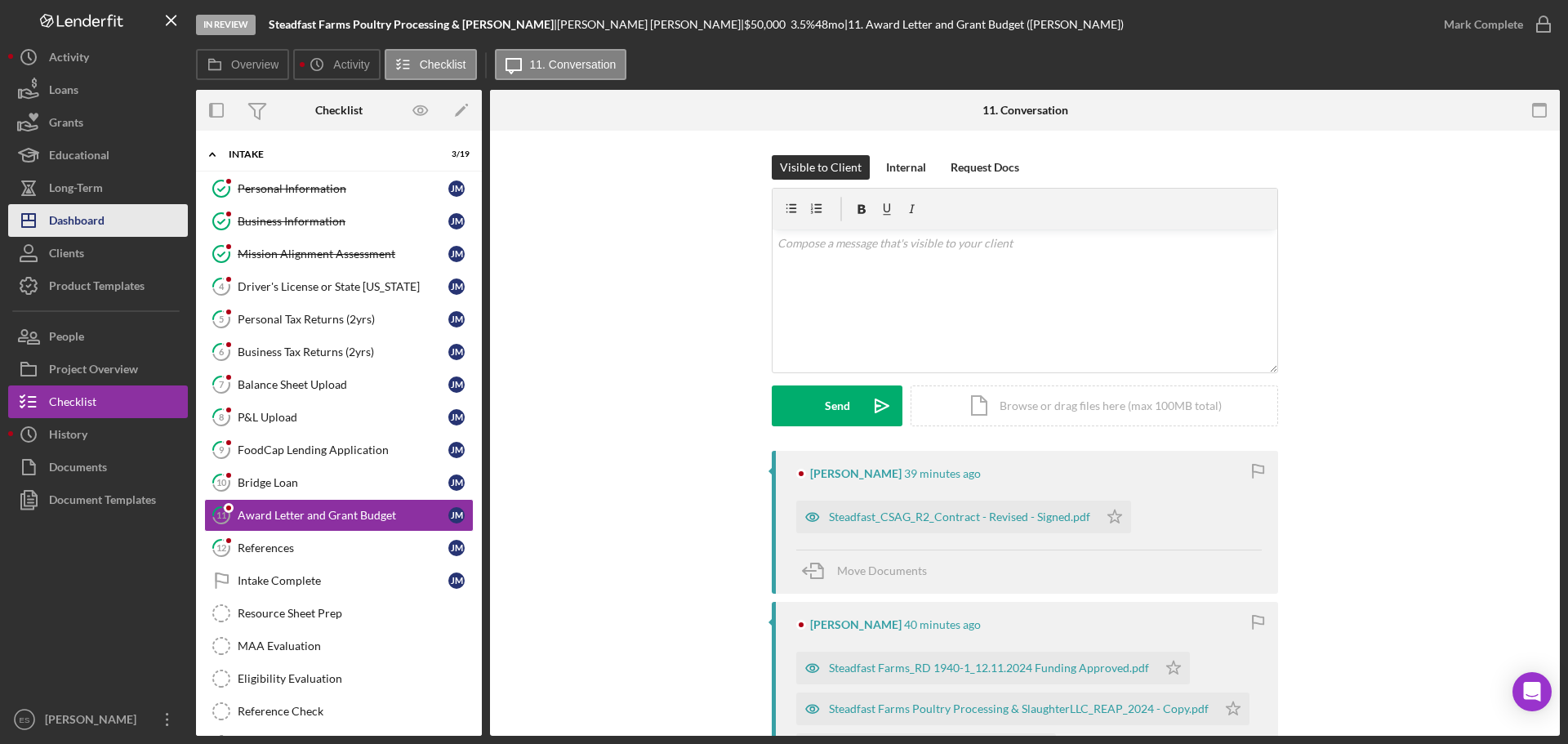
click at [100, 216] on div "Dashboard" at bounding box center [76, 223] width 55 height 37
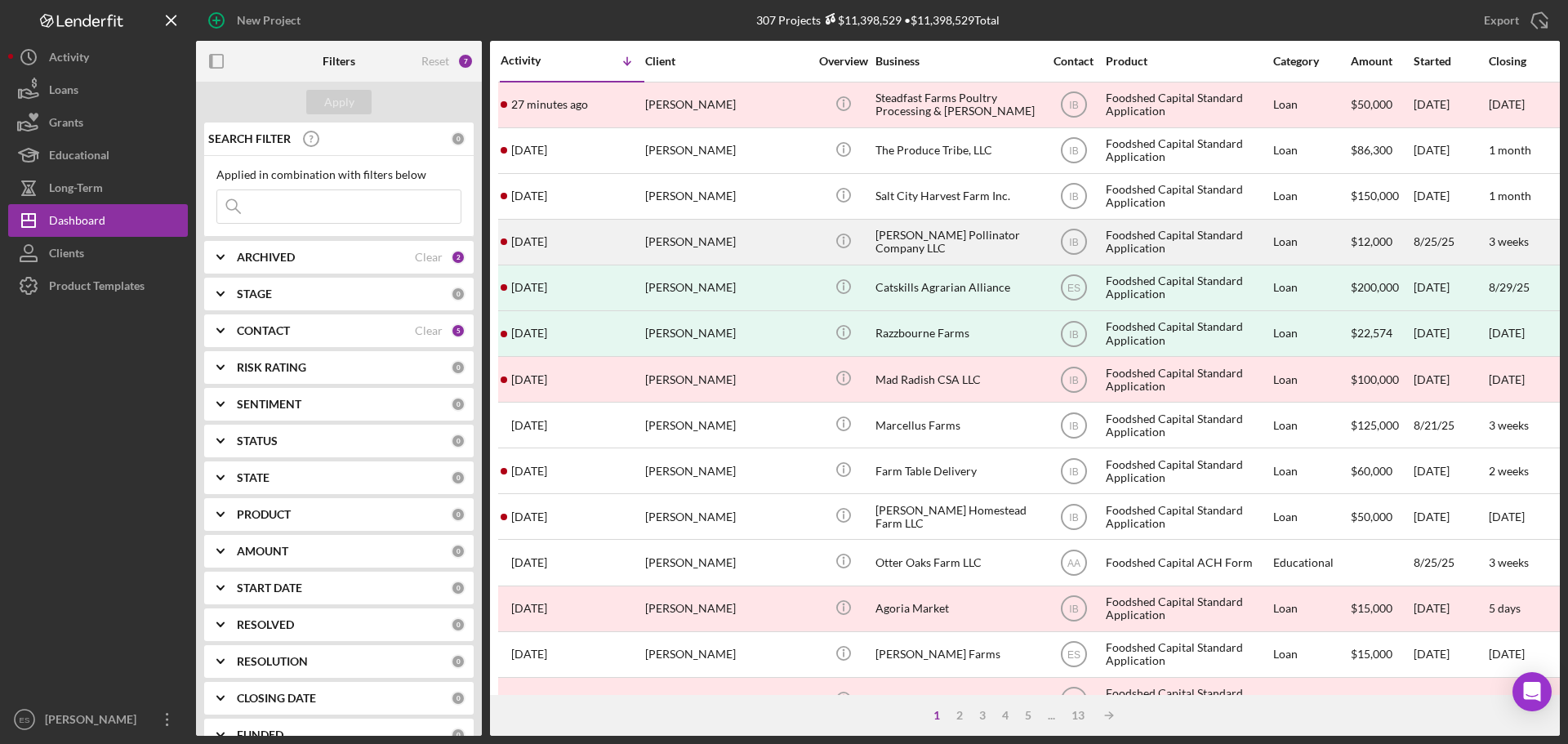
click at [788, 253] on div "[PERSON_NAME]" at bounding box center [727, 243] width 163 height 43
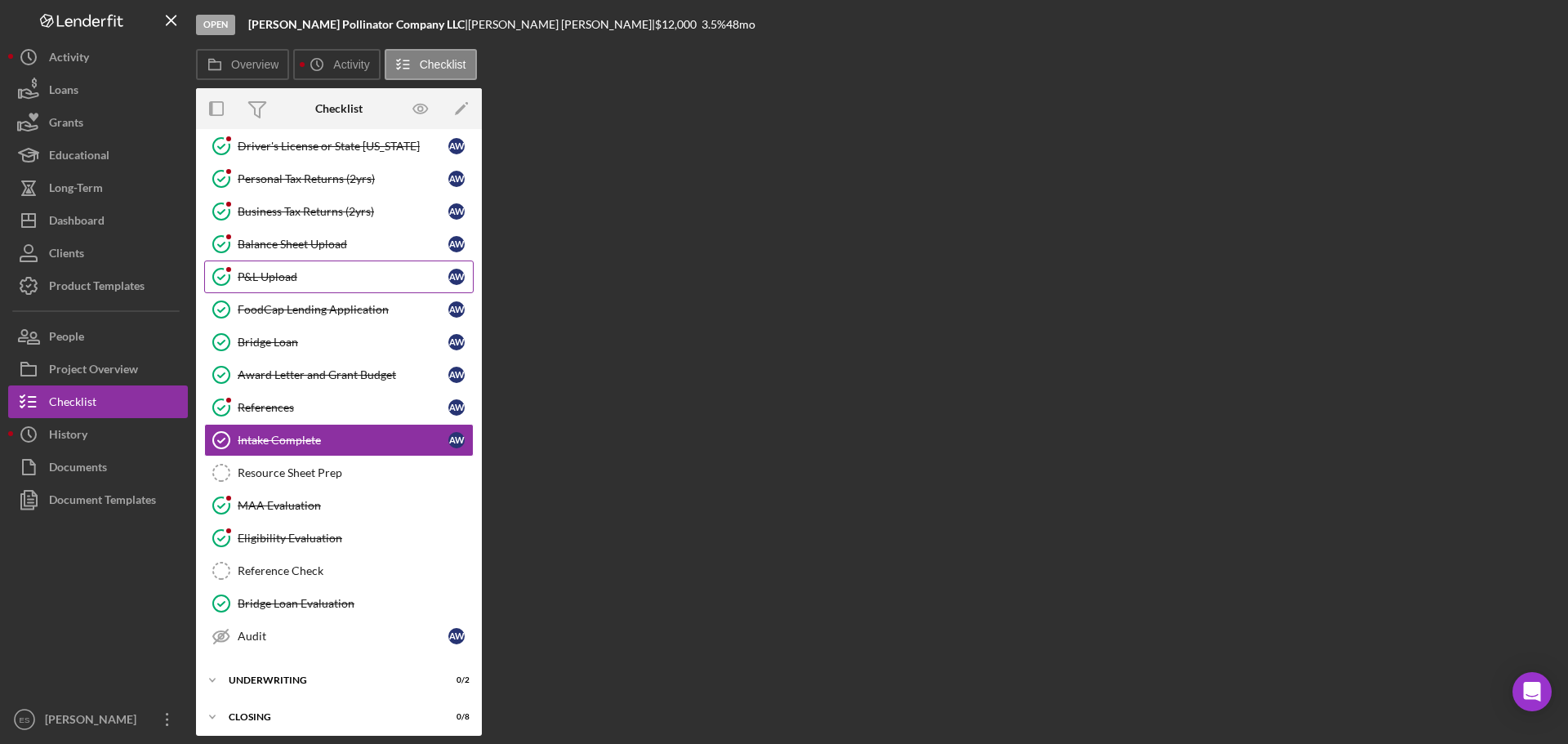
scroll to position [146, 0]
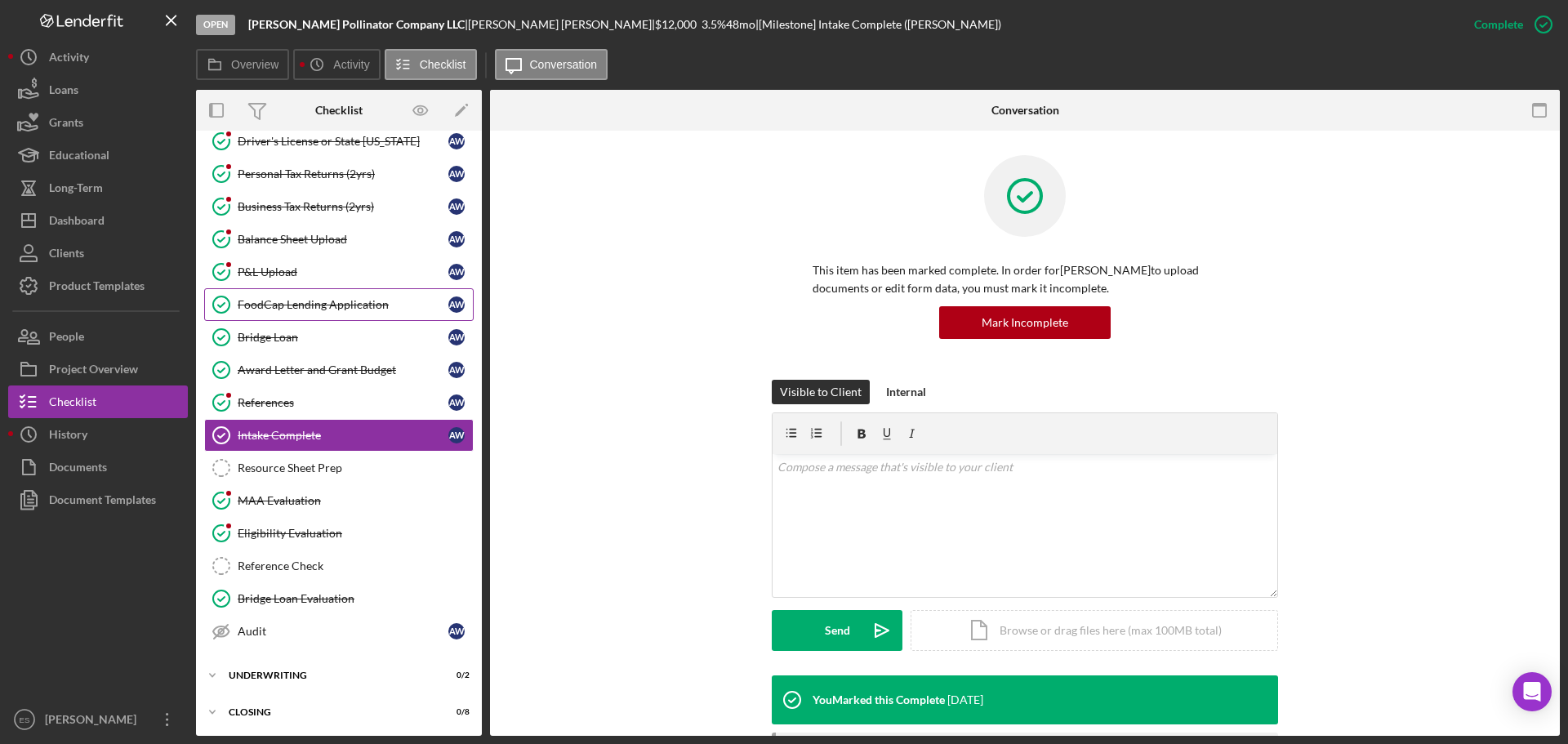
click at [338, 304] on div "FoodCap Lending Application" at bounding box center [343, 304] width 211 height 13
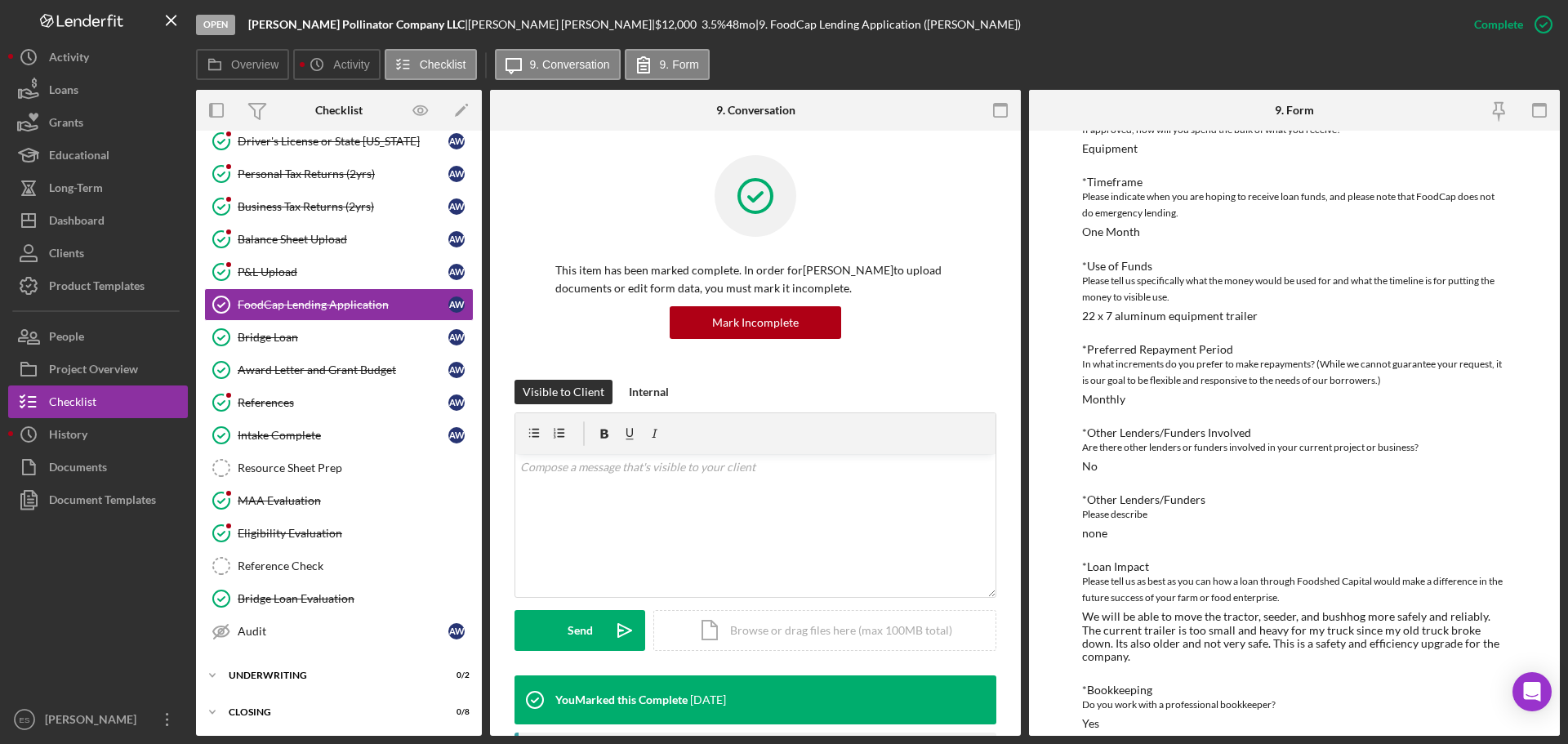
scroll to position [323, 0]
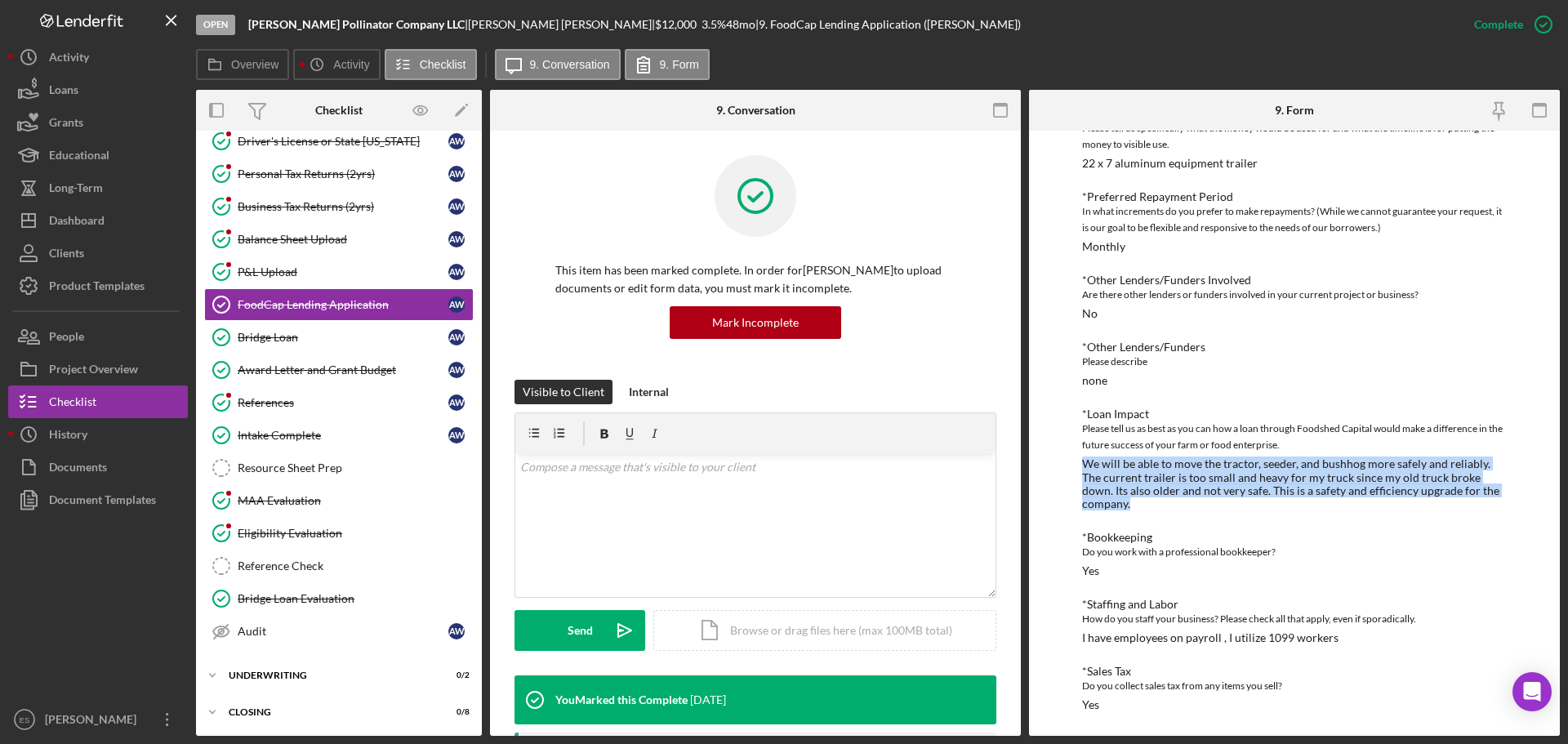
drag, startPoint x: 1081, startPoint y: 463, endPoint x: 1138, endPoint y: 501, distance: 68.5
click at [1138, 501] on div "We will be able to move the tractor, seeder, and bushhog more safely and reliab…" at bounding box center [1294, 483] width 425 height 52
copy div "We will be able to move the tractor, seeder, and bushhog more safely and reliab…"
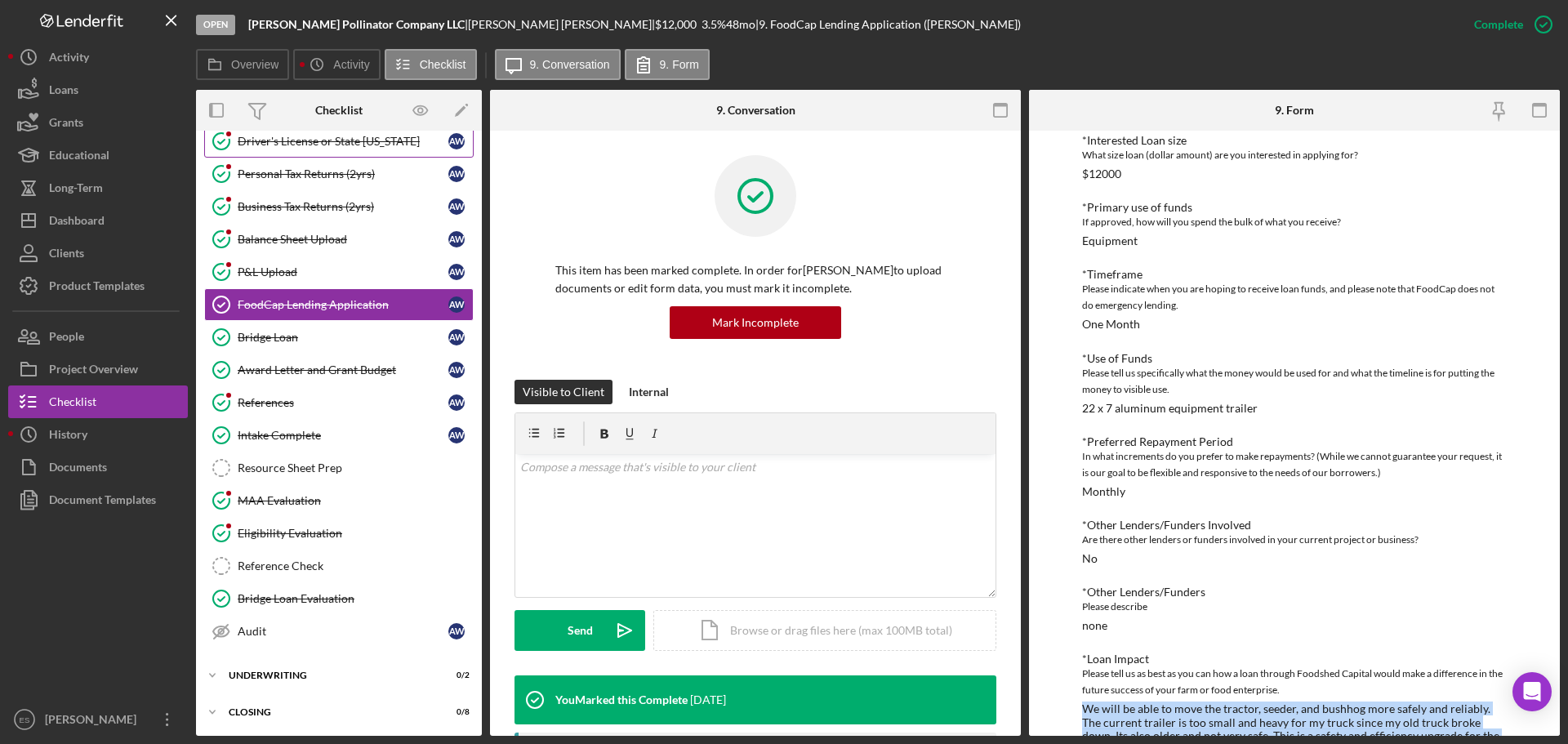
scroll to position [0, 0]
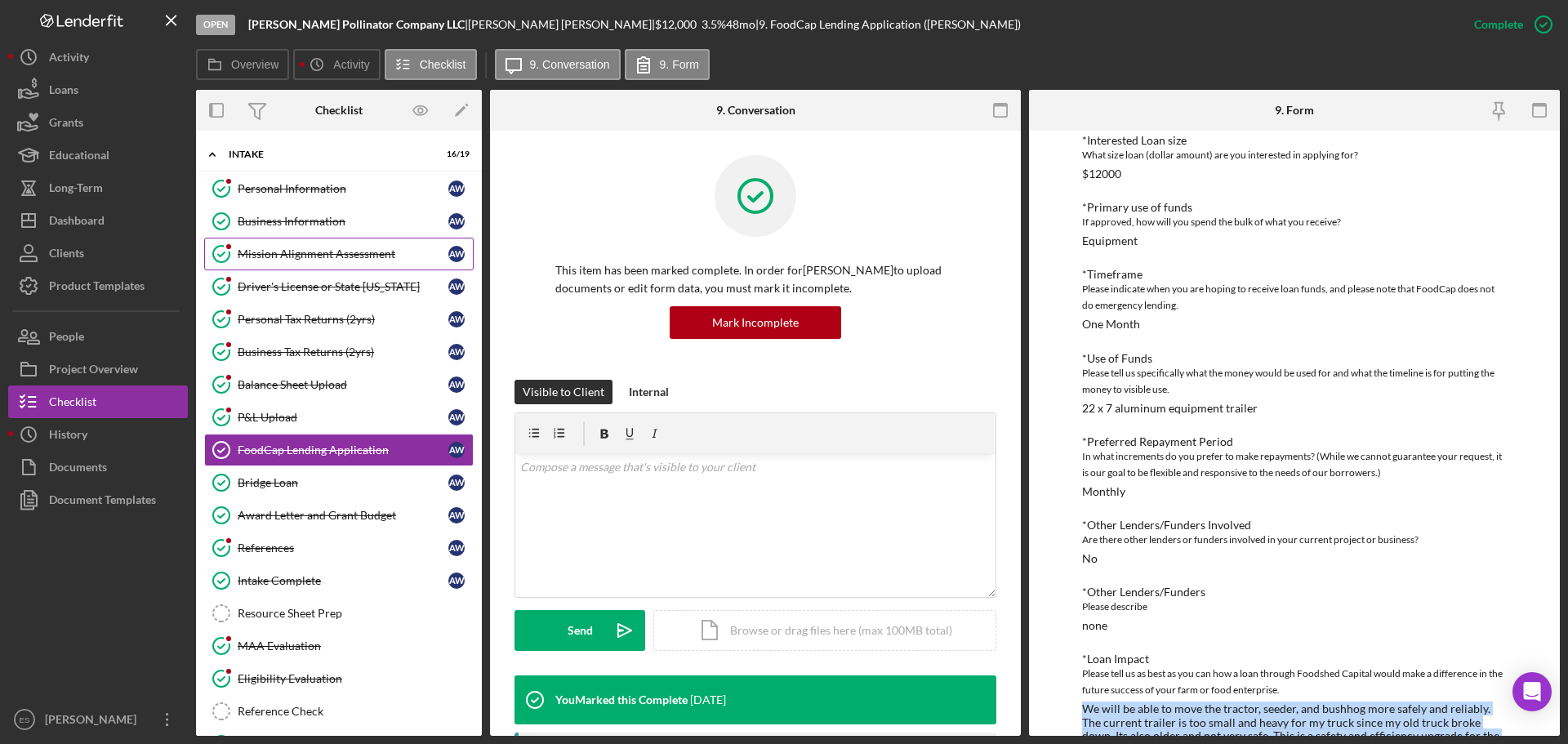
click at [338, 256] on div "Mission Alignment Assessment" at bounding box center [343, 253] width 211 height 13
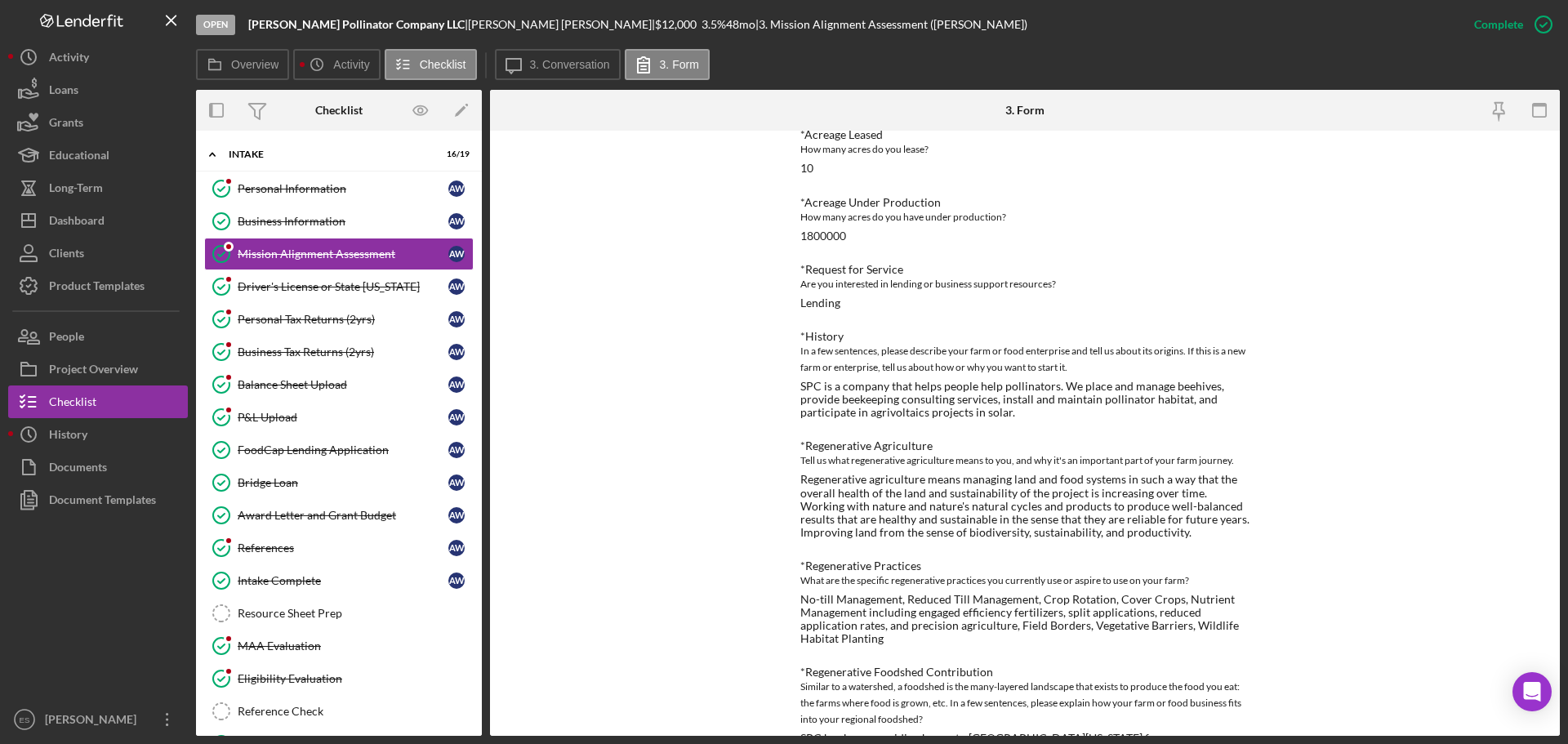
scroll to position [245, 0]
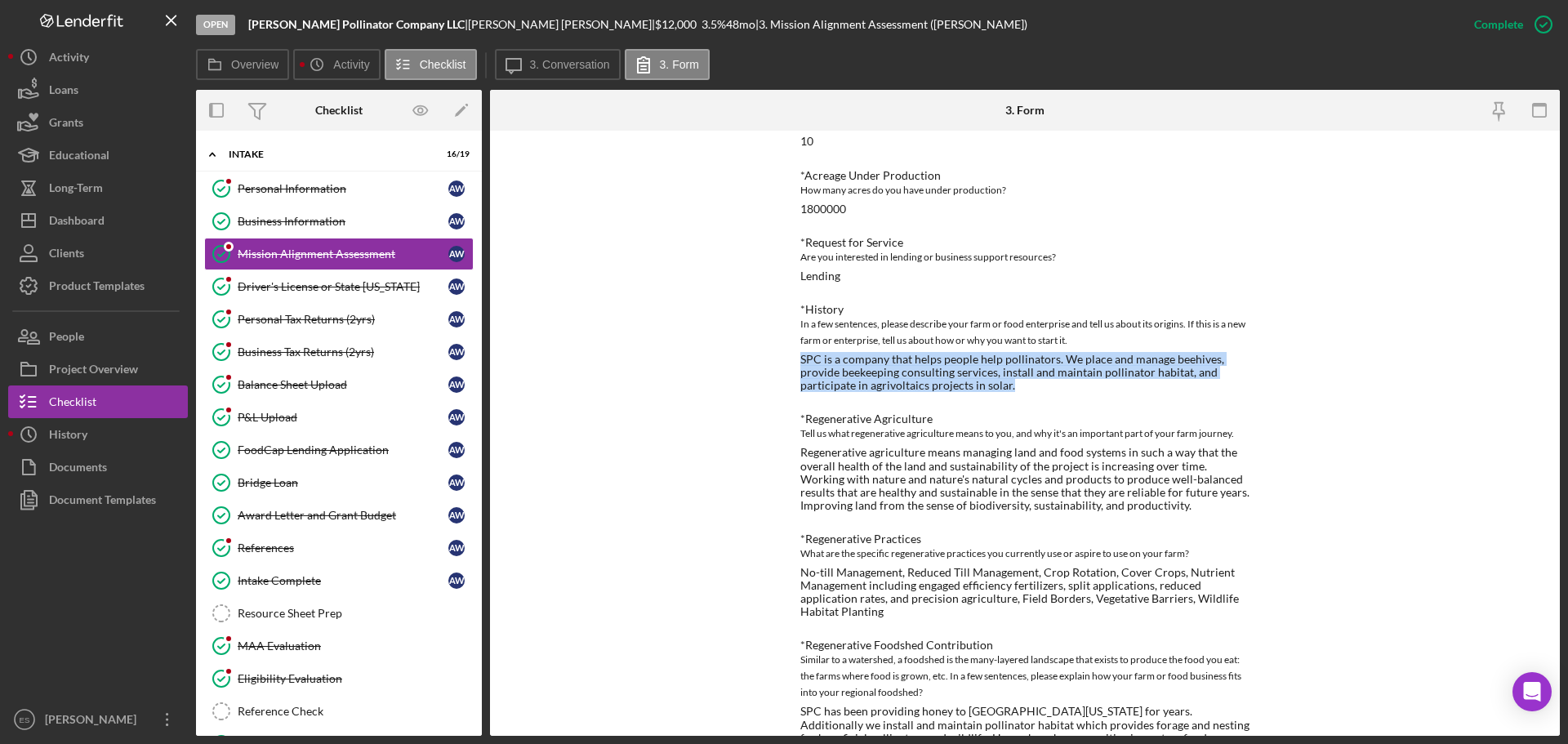
drag, startPoint x: 799, startPoint y: 359, endPoint x: 1018, endPoint y: 386, distance: 220.7
click at [1018, 386] on div "SPC is a company that helps people help pollinators. We place and manage beehiv…" at bounding box center [1025, 372] width 449 height 39
copy div "SPC is a company that helps people help pollinators. We place and manage beehiv…"
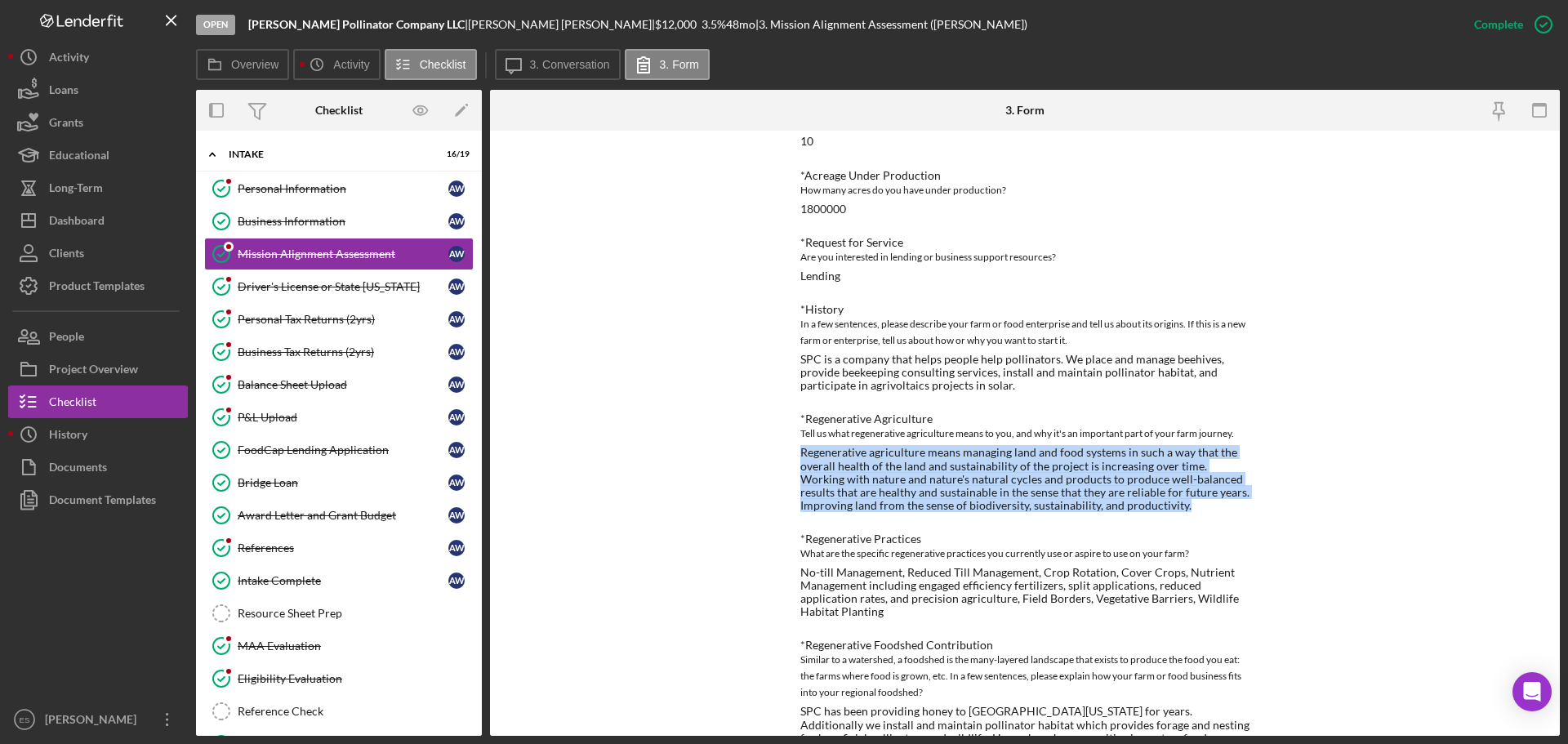
drag, startPoint x: 798, startPoint y: 452, endPoint x: 1168, endPoint y: 511, distance: 374.7
click at [1168, 511] on div "Regenerative agriculture means managing land and food systems in such a way tha…" at bounding box center [1025, 479] width 449 height 65
copy div "Regenerative agriculture means managing land and food systems in such a way tha…"
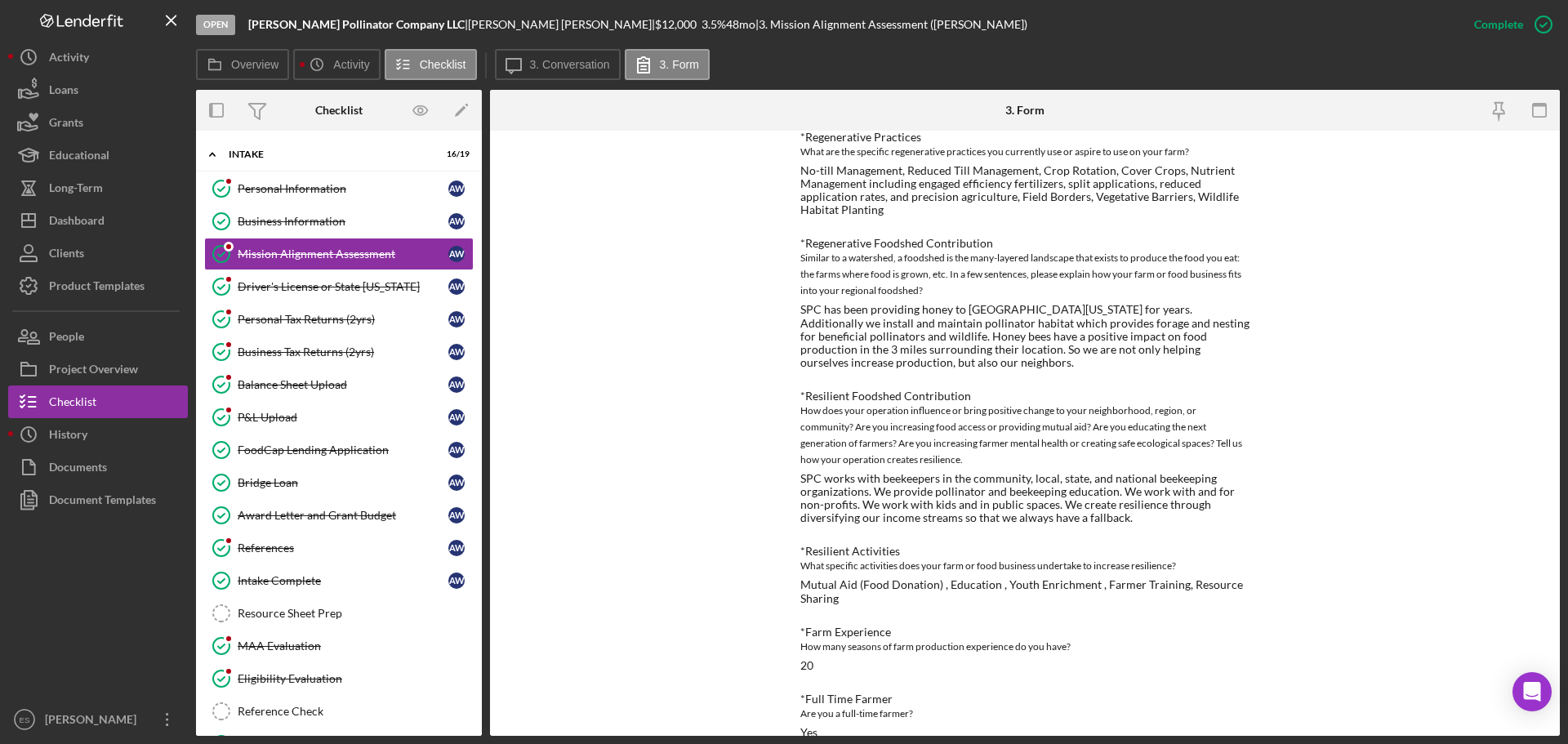
scroll to position [653, 0]
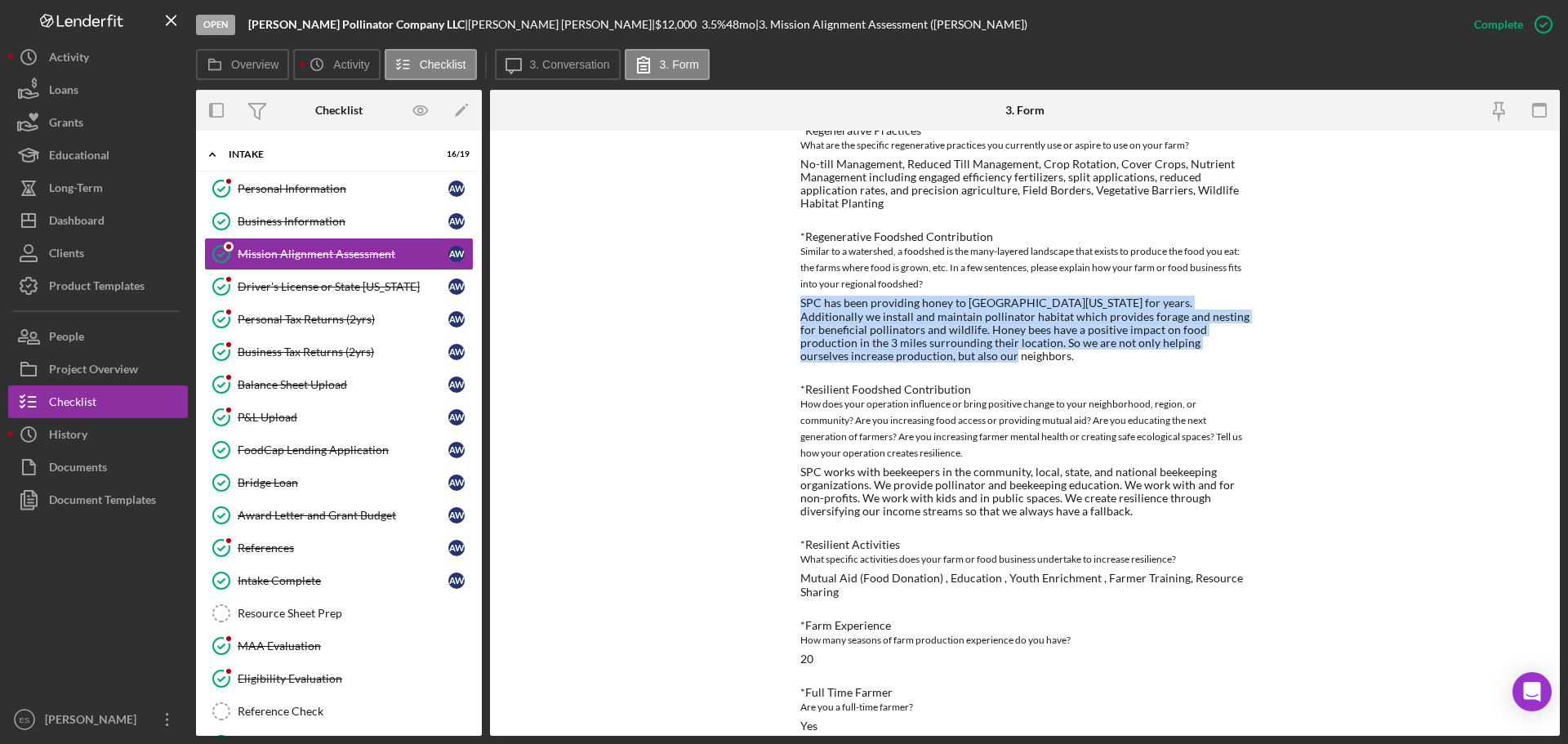
drag, startPoint x: 799, startPoint y: 301, endPoint x: 856, endPoint y: 355, distance: 78.5
click at [856, 355] on div "SPC has been providing honey to [GEOGRAPHIC_DATA][US_STATE] for years. Addition…" at bounding box center [1025, 329] width 449 height 65
copy div "SPC has been providing honey to [GEOGRAPHIC_DATA][US_STATE] for years. Addition…"
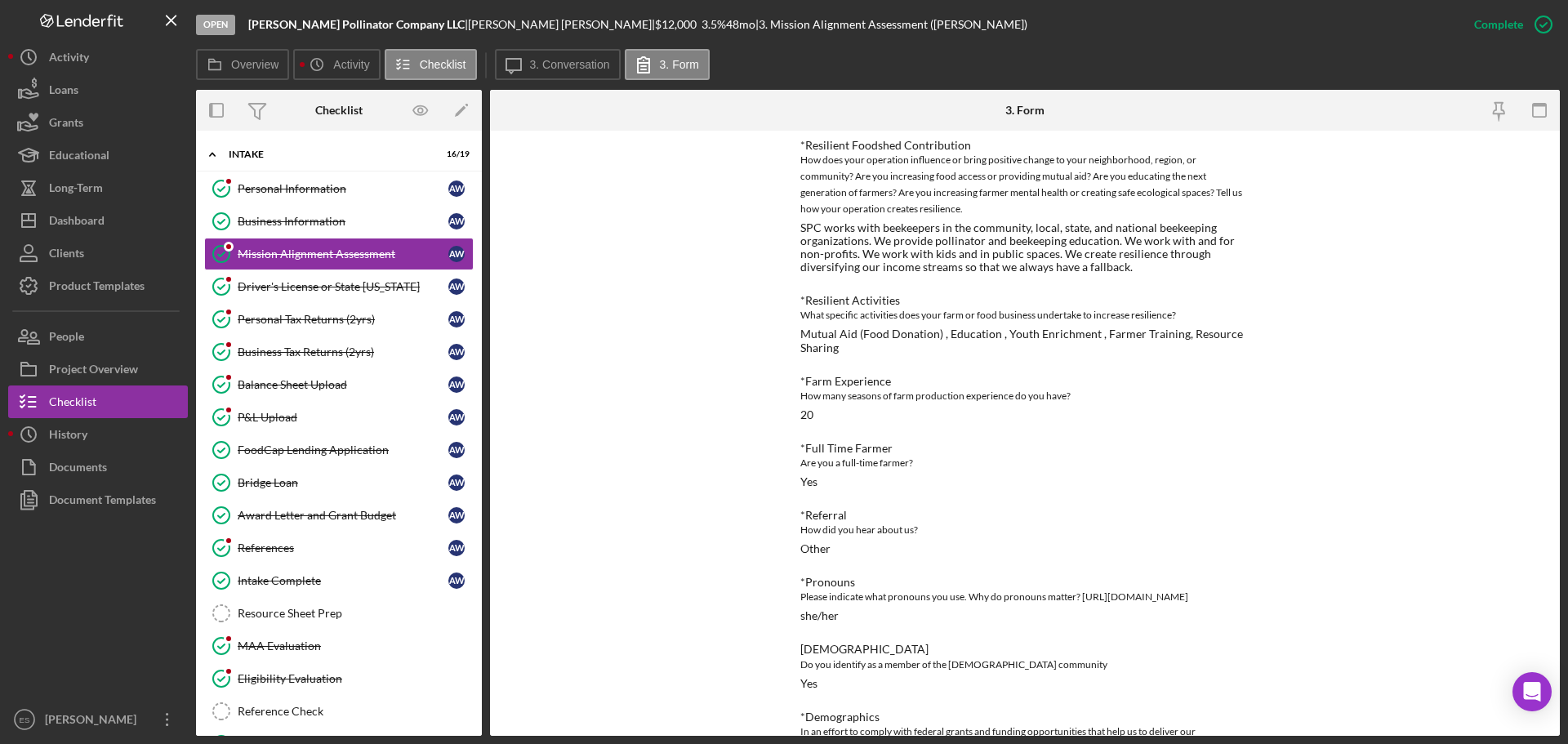
scroll to position [898, 0]
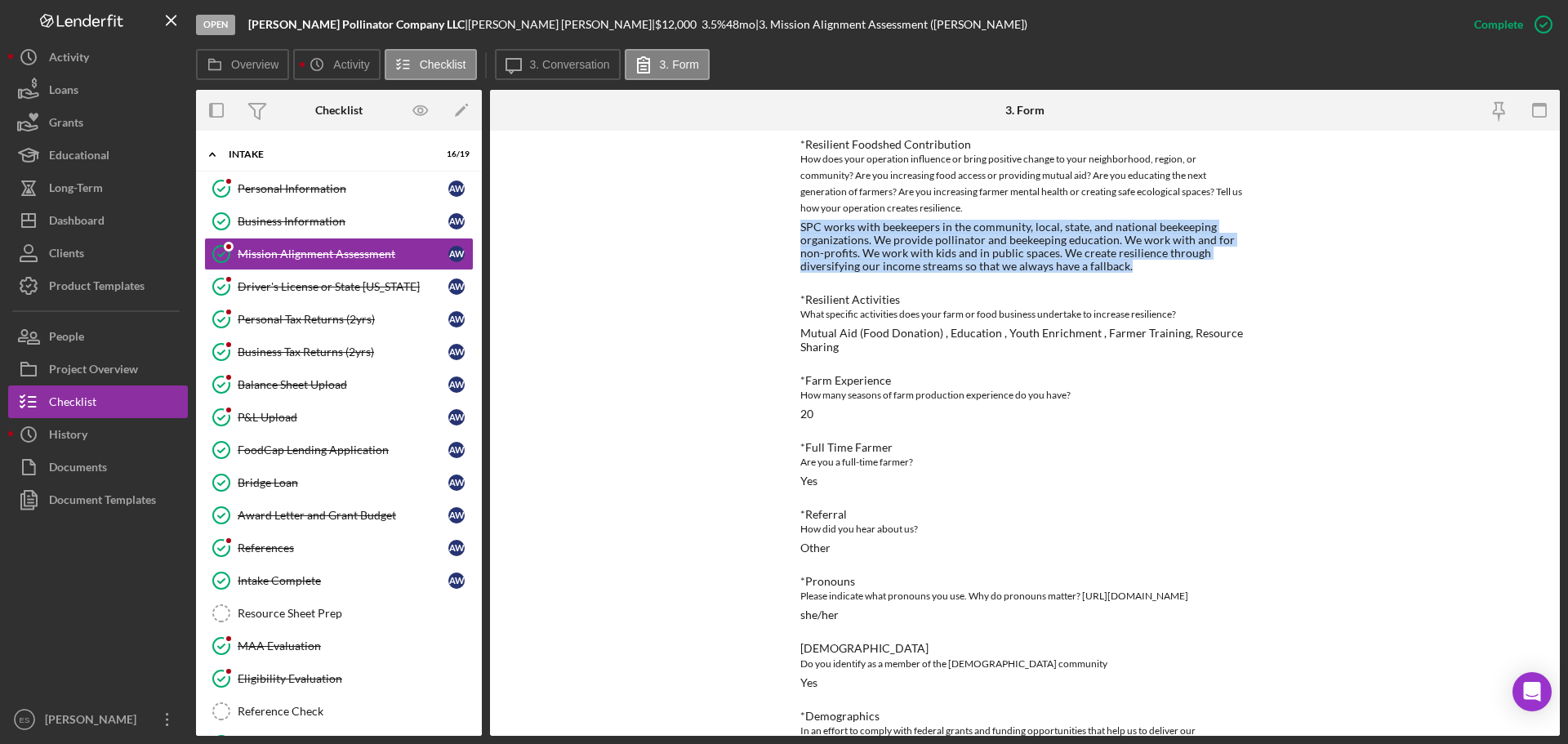
drag, startPoint x: 800, startPoint y: 228, endPoint x: 1135, endPoint y: 271, distance: 337.7
click at [1135, 271] on div "SPC works with beekeepers in the community, local, state, and national beekeepi…" at bounding box center [1025, 247] width 449 height 52
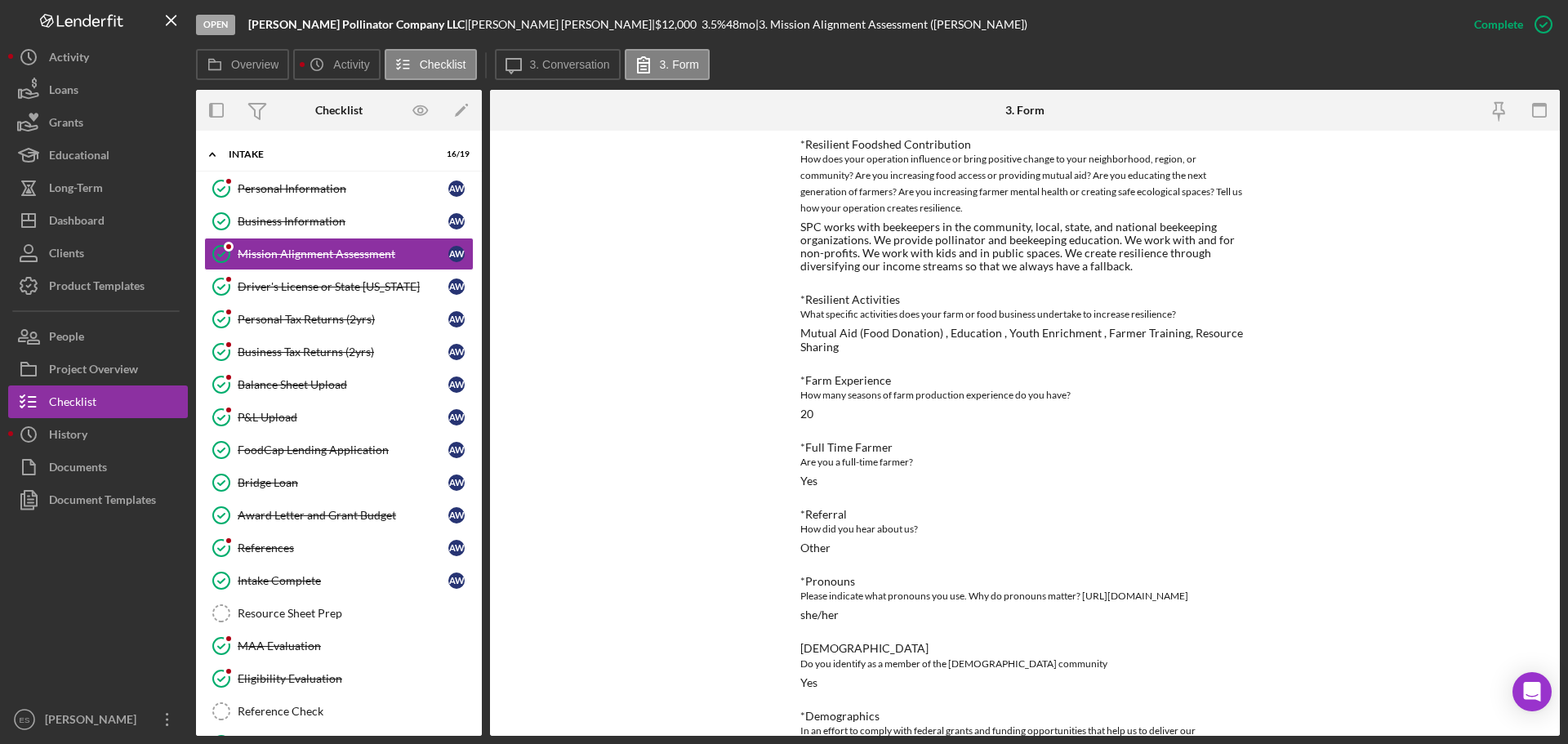
drag, startPoint x: 1002, startPoint y: 246, endPoint x: 969, endPoint y: 421, distance: 178.1
click at [969, 421] on div "*Operation Type Please select the options that best fits your business Livestoc…" at bounding box center [1025, 43] width 449 height 1458
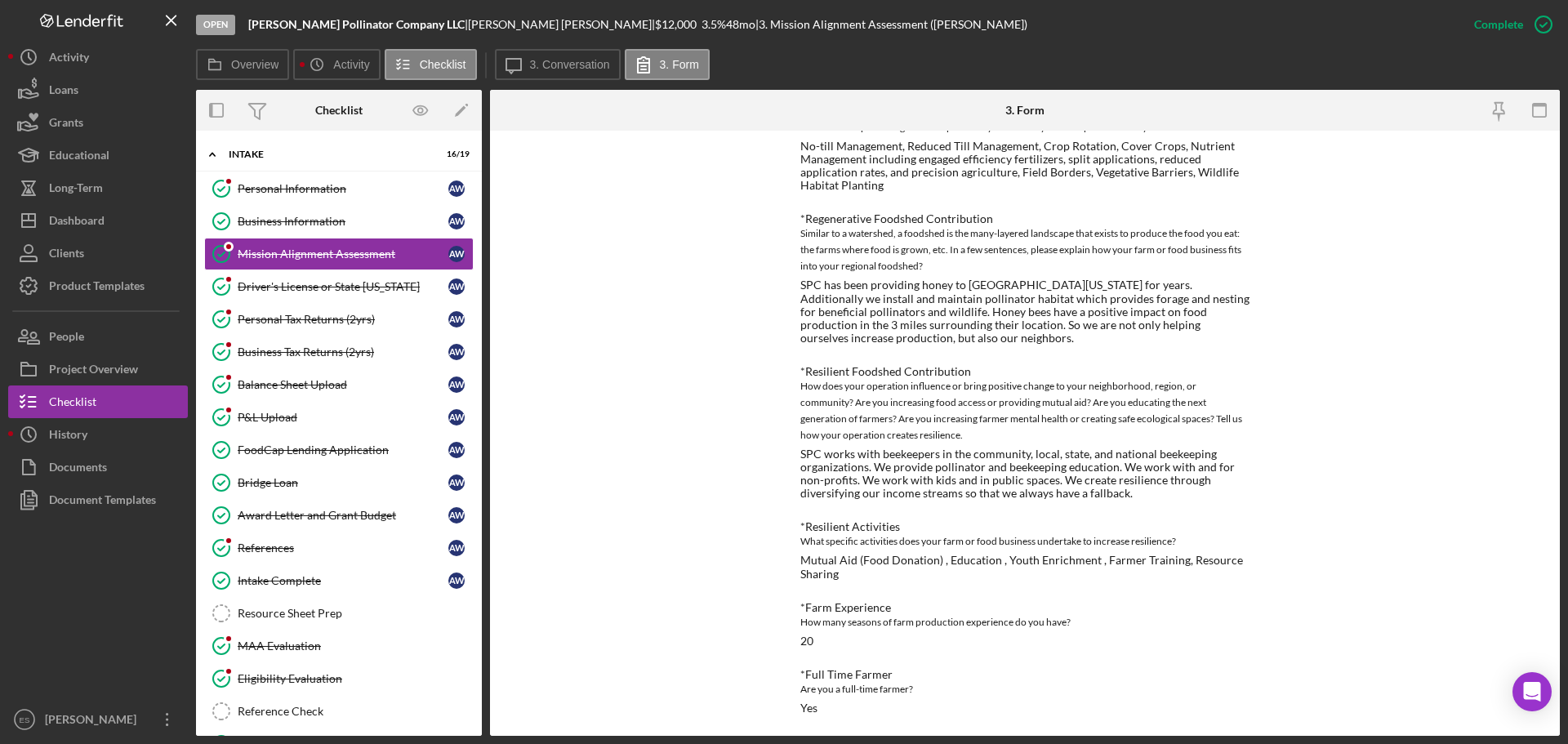
scroll to position [568, 0]
